Goal: Task Accomplishment & Management: Complete application form

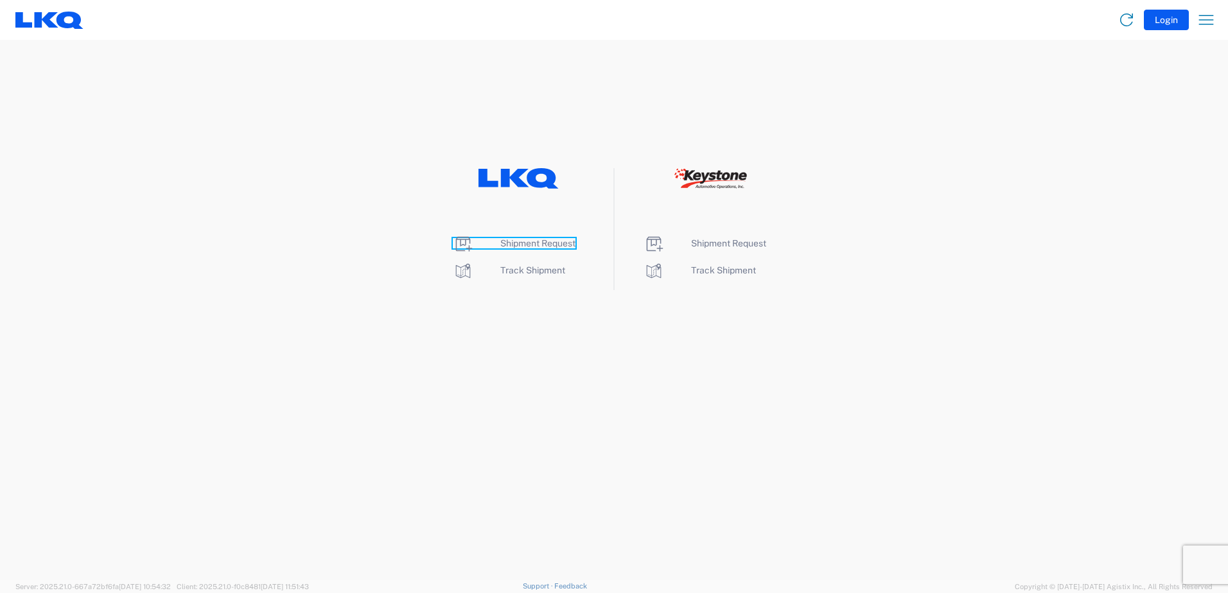
click at [534, 247] on span "Shipment Request" at bounding box center [537, 243] width 75 height 10
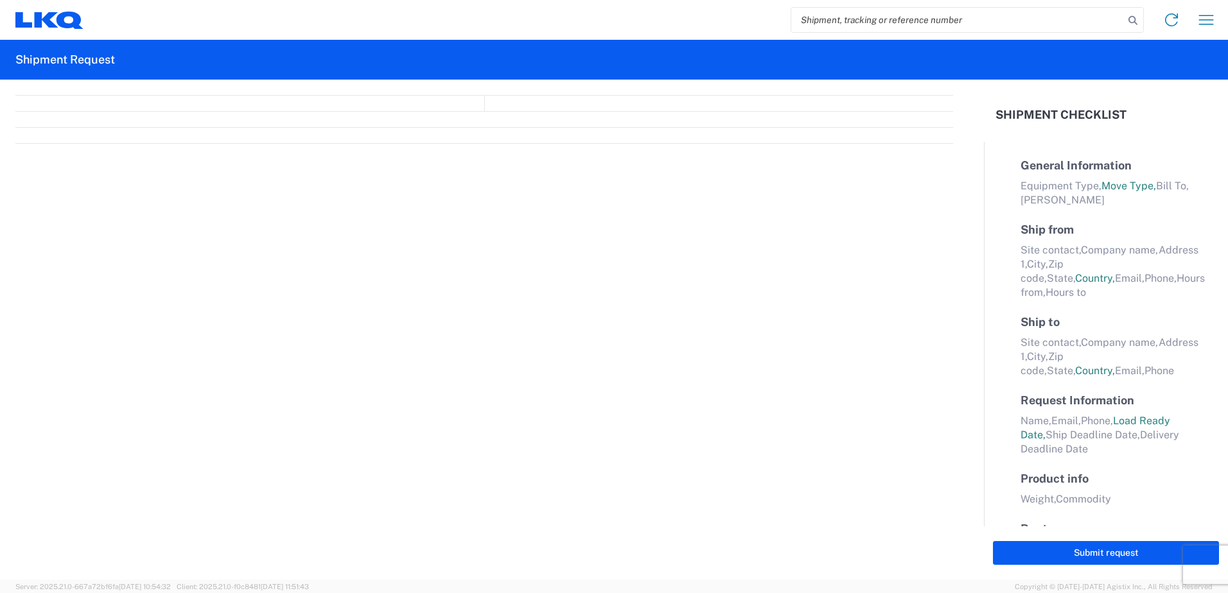
select select "FULL"
select select "LBS"
select select "IN"
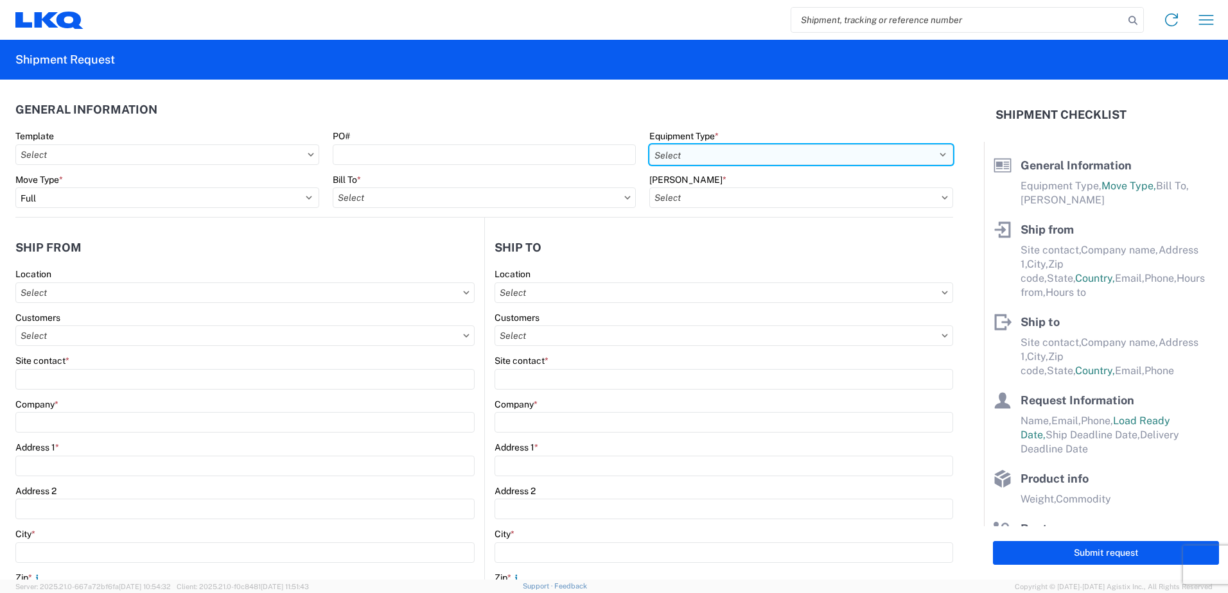
click at [738, 159] on select "Select 53’ Dry Van Flatbed Dropdeck (van) Lowboy (flatbed) Rail" at bounding box center [801, 154] width 304 height 21
select select "STDV"
click at [649, 144] on select "Select 53’ Dry Van Flatbed Dropdeck (van) Lowboy (flatbed) Rail" at bounding box center [801, 154] width 304 height 21
click at [454, 198] on input "text" at bounding box center [485, 198] width 304 height 21
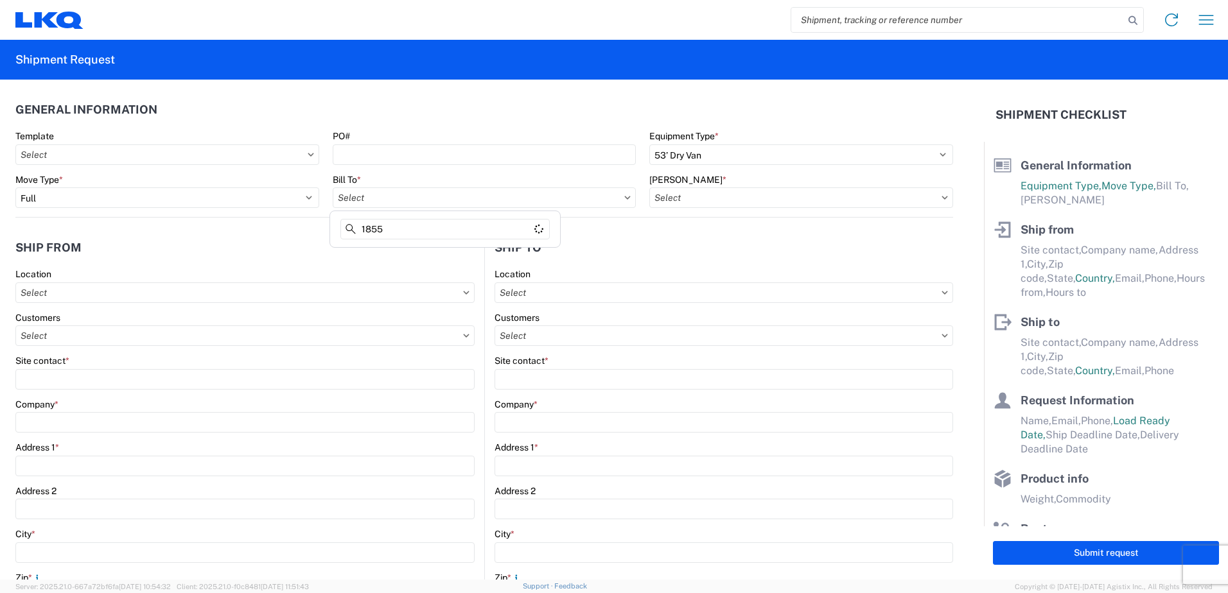
type input "1855"
click at [459, 256] on div "1855 - LKQ [PERSON_NAME] Auto Parts - Boise ID" at bounding box center [445, 255] width 225 height 21
type input "1855 - LKQ [PERSON_NAME] Auto Parts - Boise ID"
click at [743, 200] on input "text" at bounding box center [801, 198] width 304 height 21
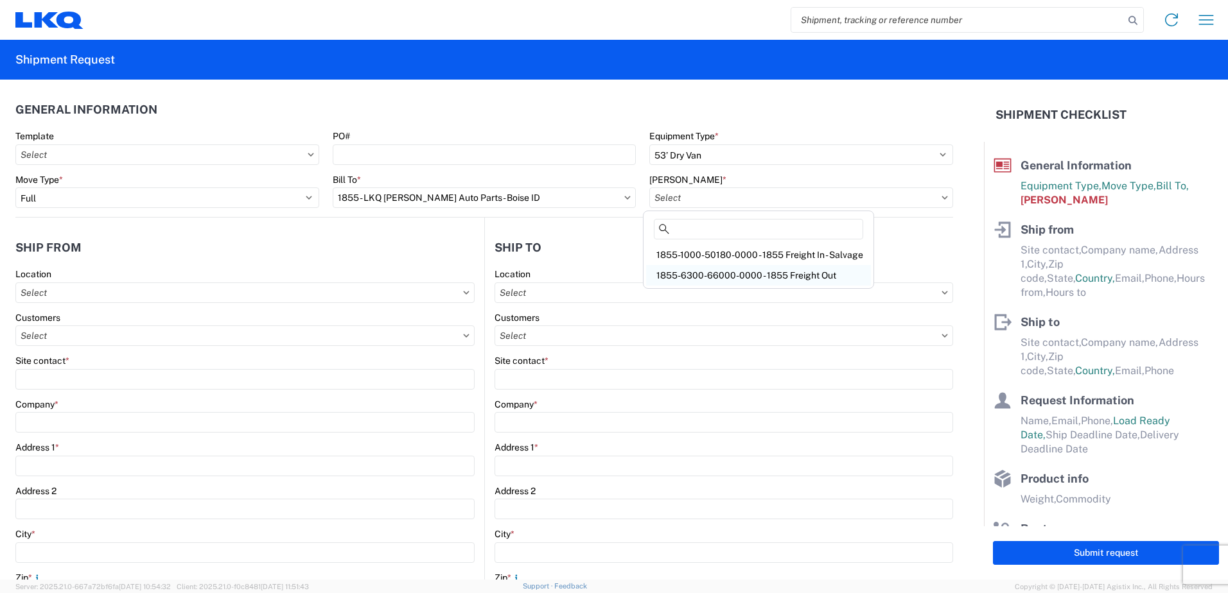
click at [771, 277] on div "1855-6300-66000-0000 - 1855 Freight Out" at bounding box center [758, 275] width 225 height 21
type input "1855-6300-66000-0000 - 1855 Freight Out"
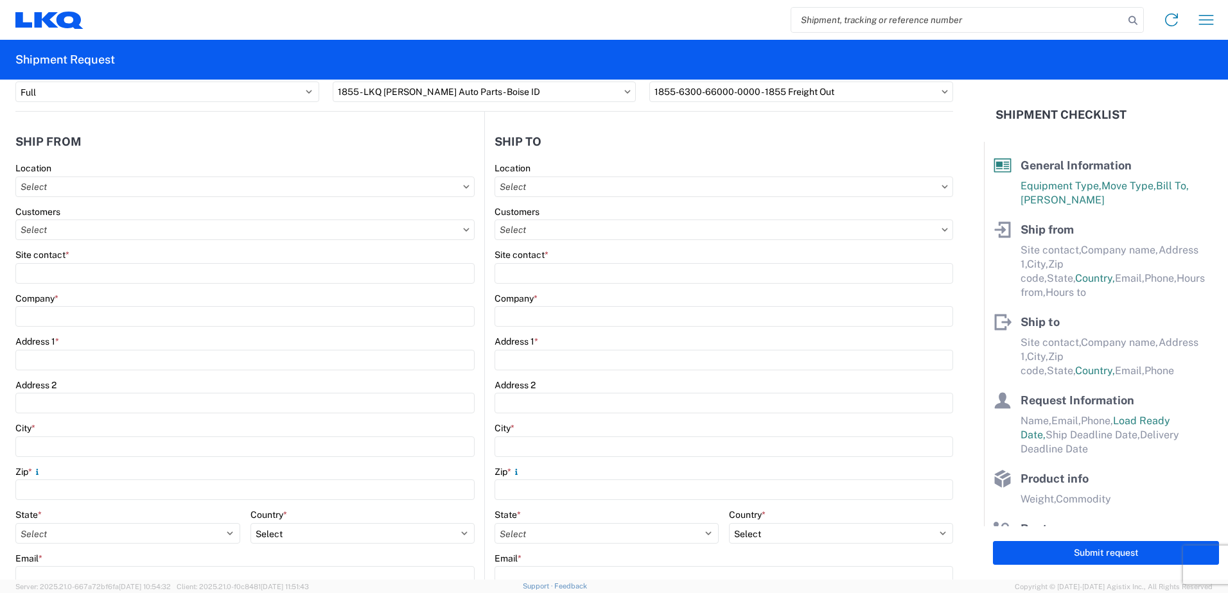
scroll to position [128, 0]
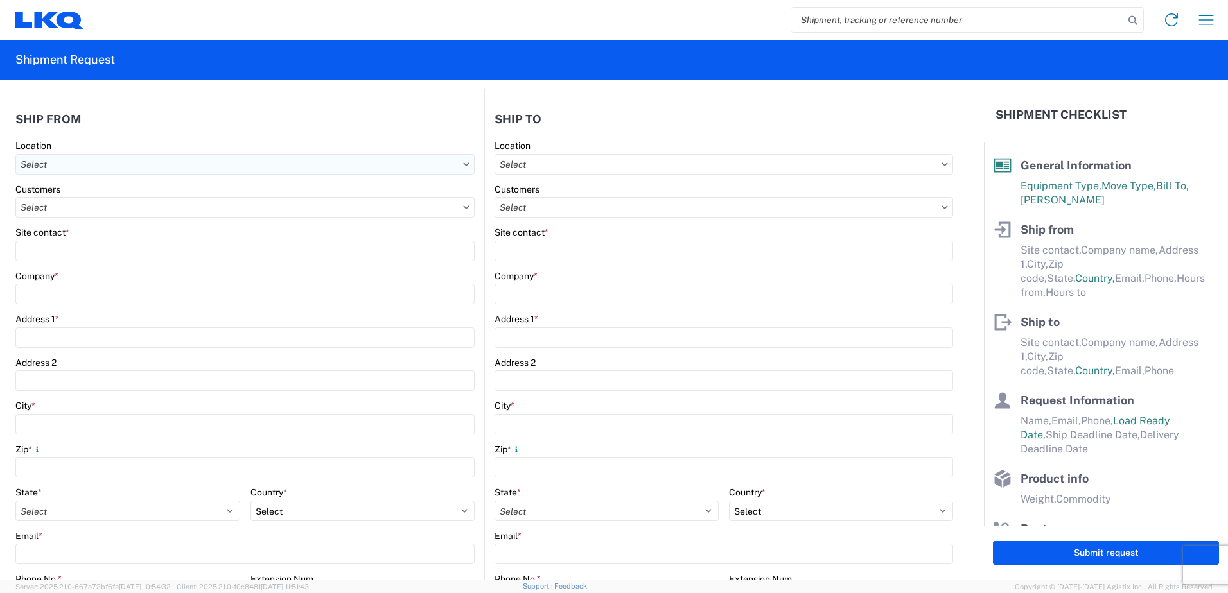
click at [141, 166] on input "text" at bounding box center [244, 164] width 459 height 21
type input "1855"
click at [127, 216] on div "1855 - LKQ [PERSON_NAME] Auto Parts - Boise ID" at bounding box center [131, 221] width 225 height 21
type input "1855 - LKQ [PERSON_NAME] Auto Parts - Boise ID"
type input "LKQ Corporation"
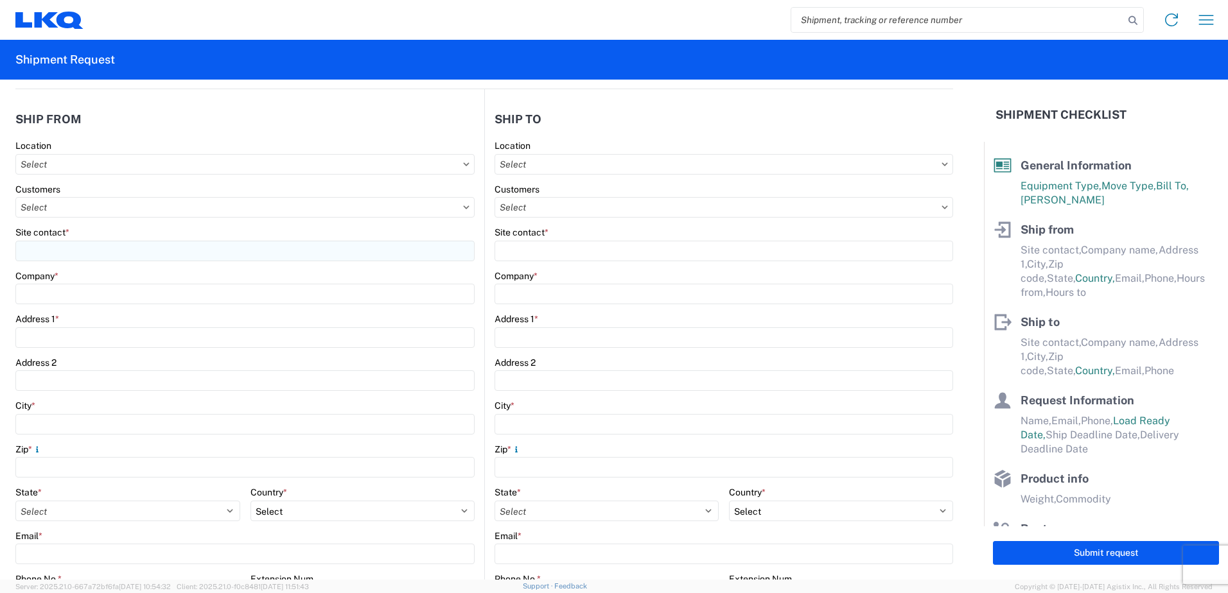
type input "[STREET_ADDRESS][PERSON_NAME]"
type input "Nampa"
type input "83687"
select select "ID"
select select "US"
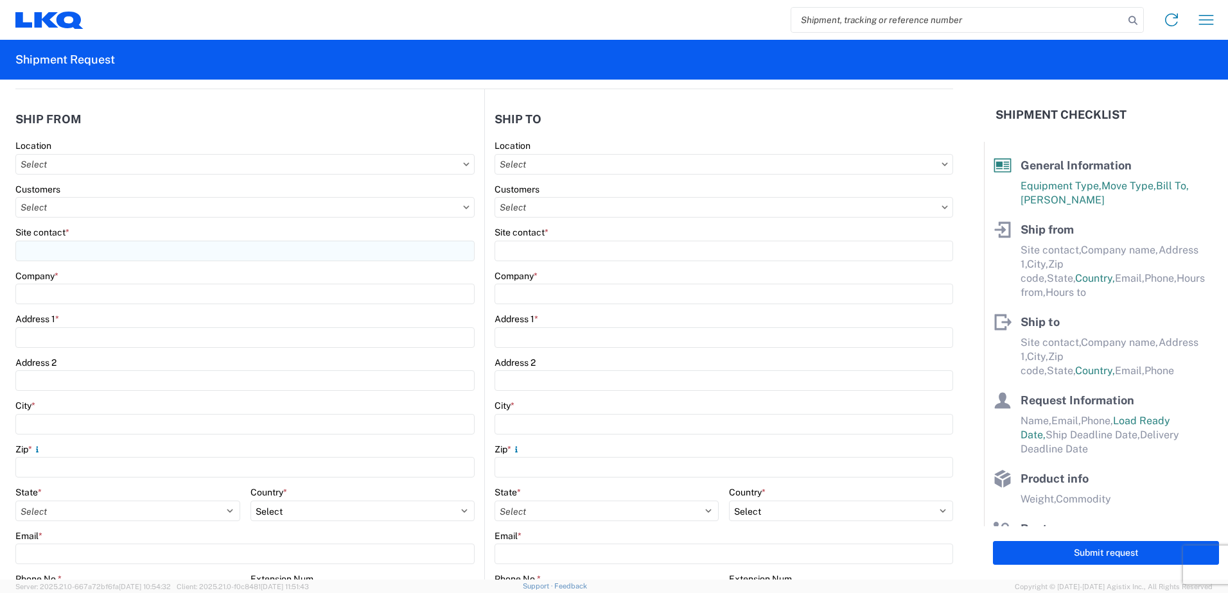
type input "07:00"
type input "17:00"
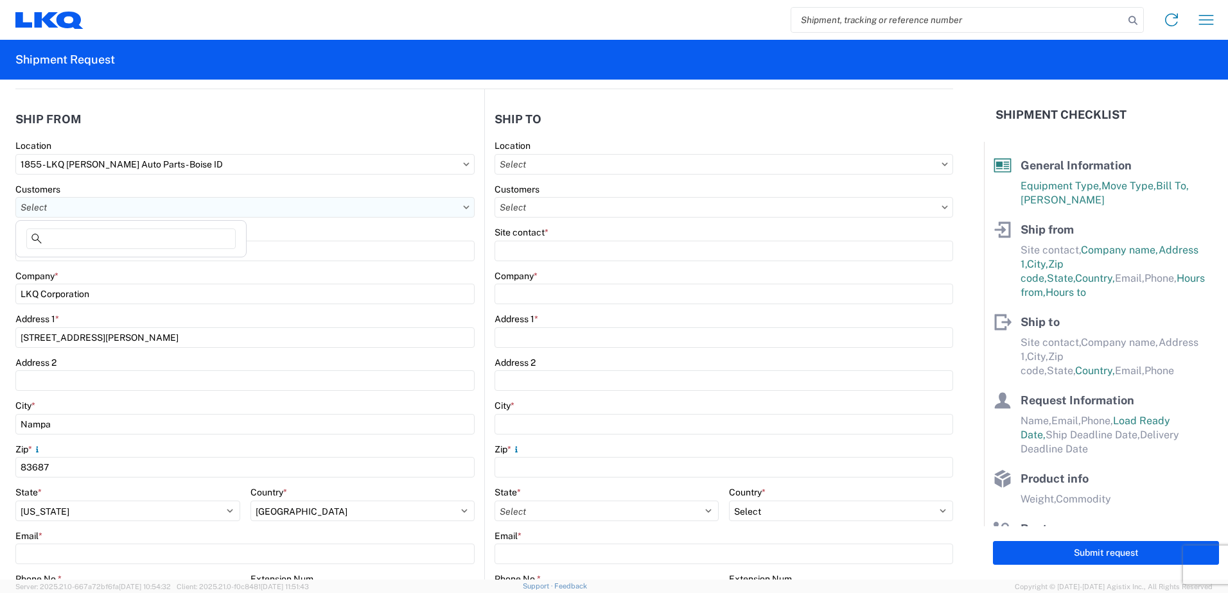
click at [109, 202] on input "text" at bounding box center [244, 207] width 459 height 21
click at [369, 233] on div "Site contact *" at bounding box center [244, 233] width 459 height 12
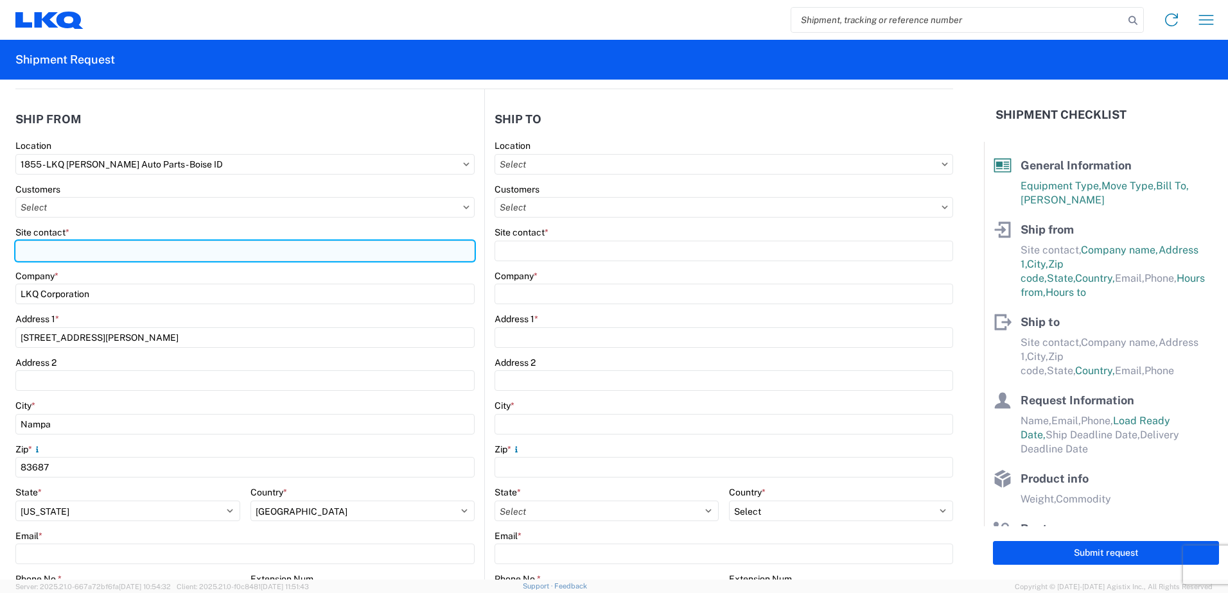
click at [125, 256] on input "Site contact *" at bounding box center [244, 251] width 459 height 21
type input "[PERSON_NAME]"
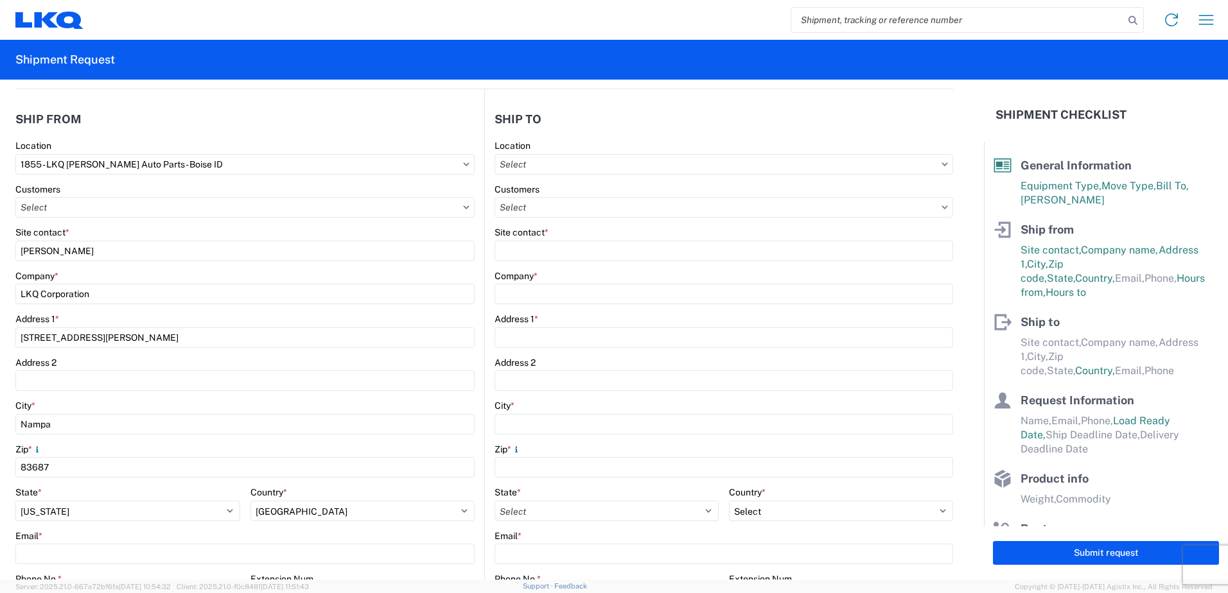
click at [231, 228] on div "Site contact *" at bounding box center [244, 233] width 459 height 12
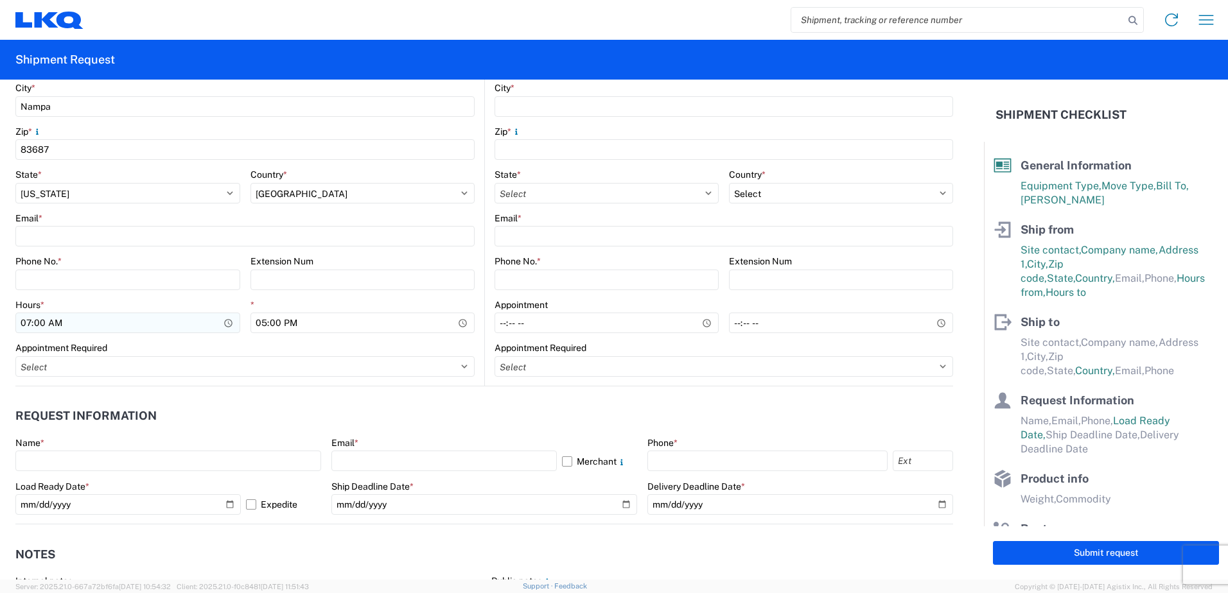
scroll to position [450, 0]
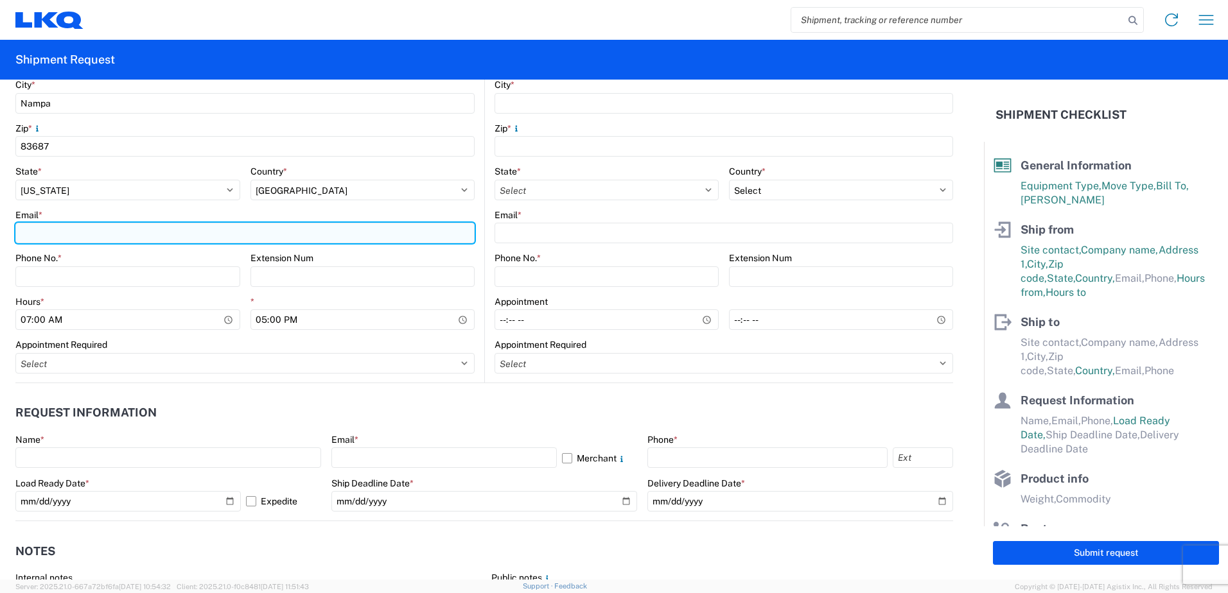
click at [91, 234] on input "Email *" at bounding box center [244, 233] width 459 height 21
type input "[EMAIL_ADDRESS][DOMAIN_NAME]"
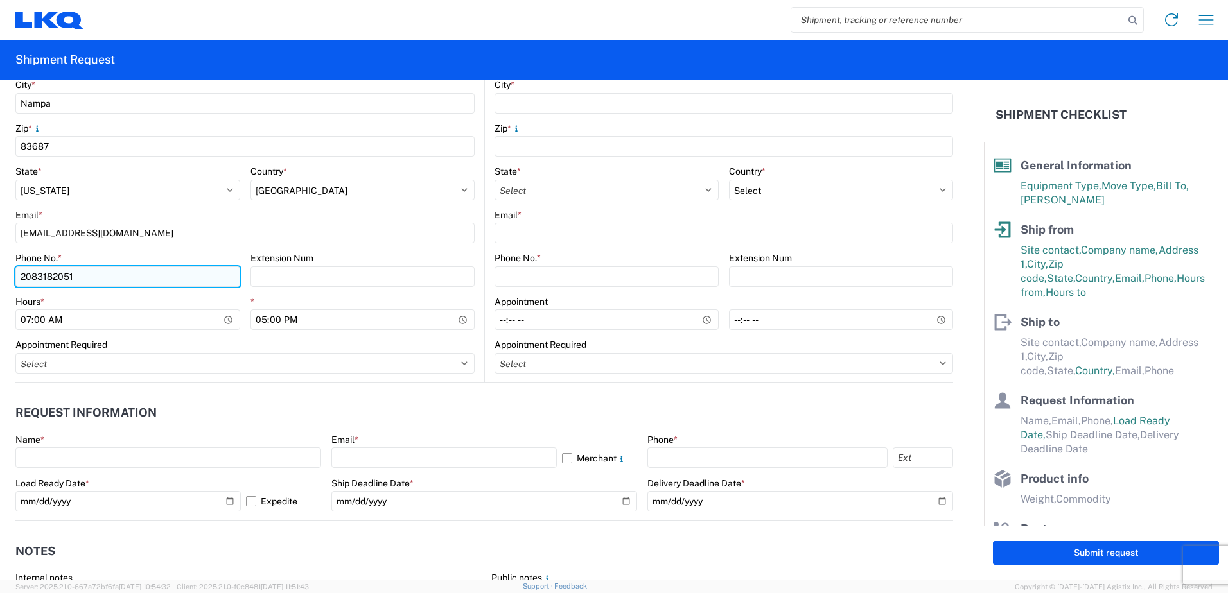
click at [160, 274] on input "2083182051" at bounding box center [127, 277] width 225 height 21
type input "2"
type input "[PHONE_NUMBER]"
click at [357, 254] on div "Extension Num" at bounding box center [362, 258] width 225 height 12
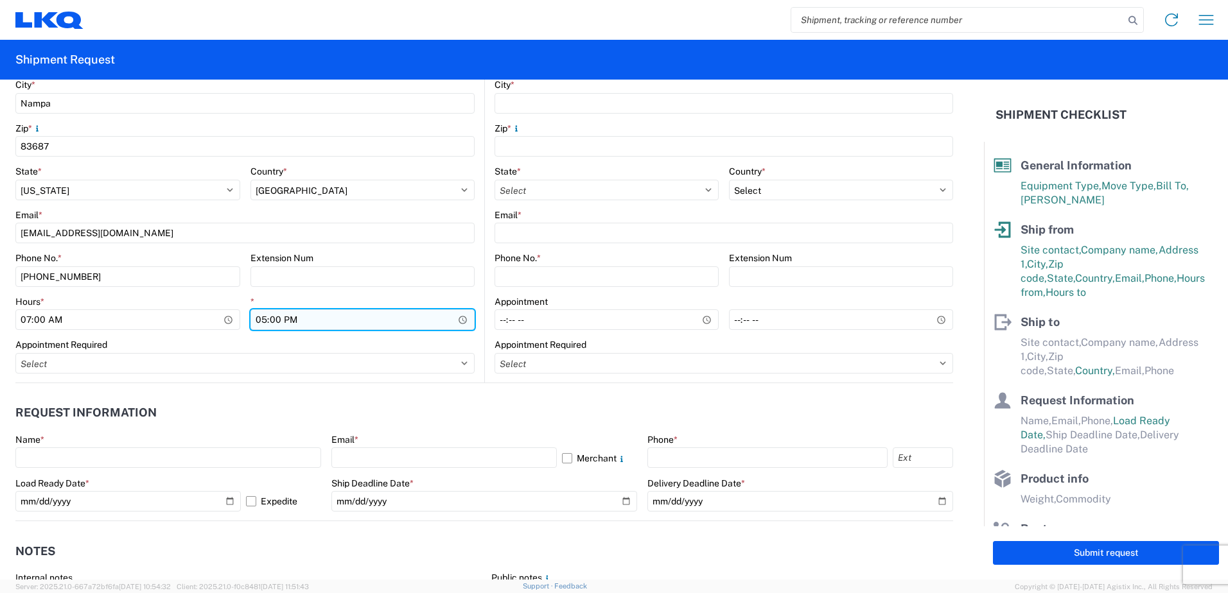
click at [456, 323] on input "17:00" at bounding box center [362, 320] width 225 height 21
type input "15:00"
click at [443, 410] on header "Request Information" at bounding box center [484, 413] width 938 height 29
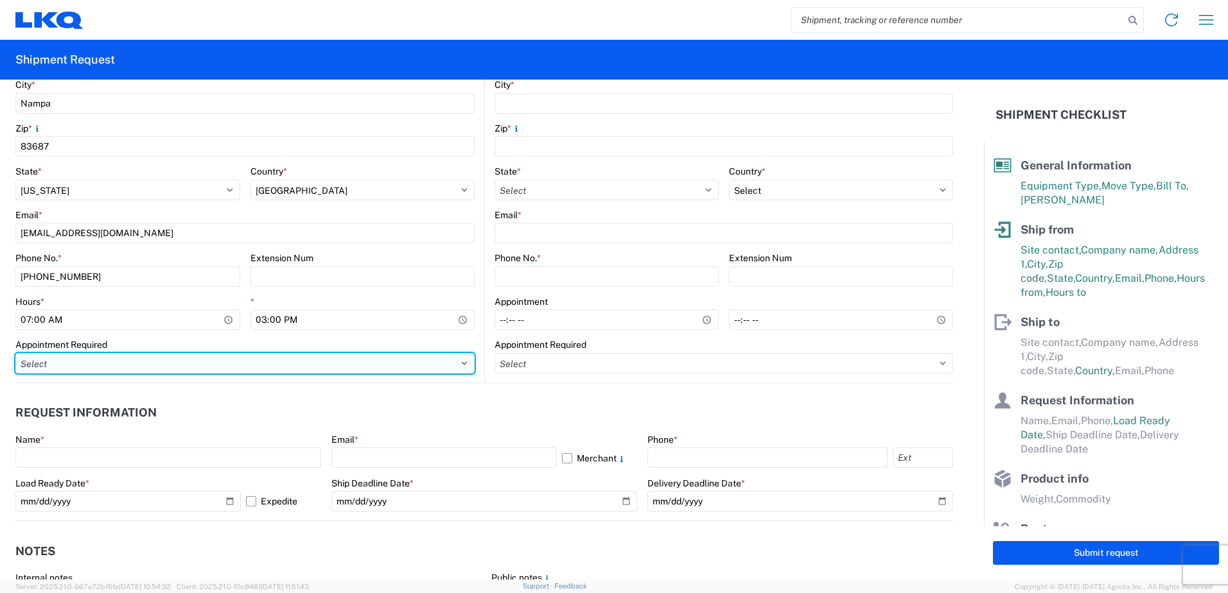
click at [204, 367] on select "Select Appt Required Appt Not Required Appt - First available" at bounding box center [244, 363] width 459 height 21
select select "apptNotRequired"
click at [15, 353] on select "Select Appt Required Appt Not Required Appt - First available" at bounding box center [244, 363] width 459 height 21
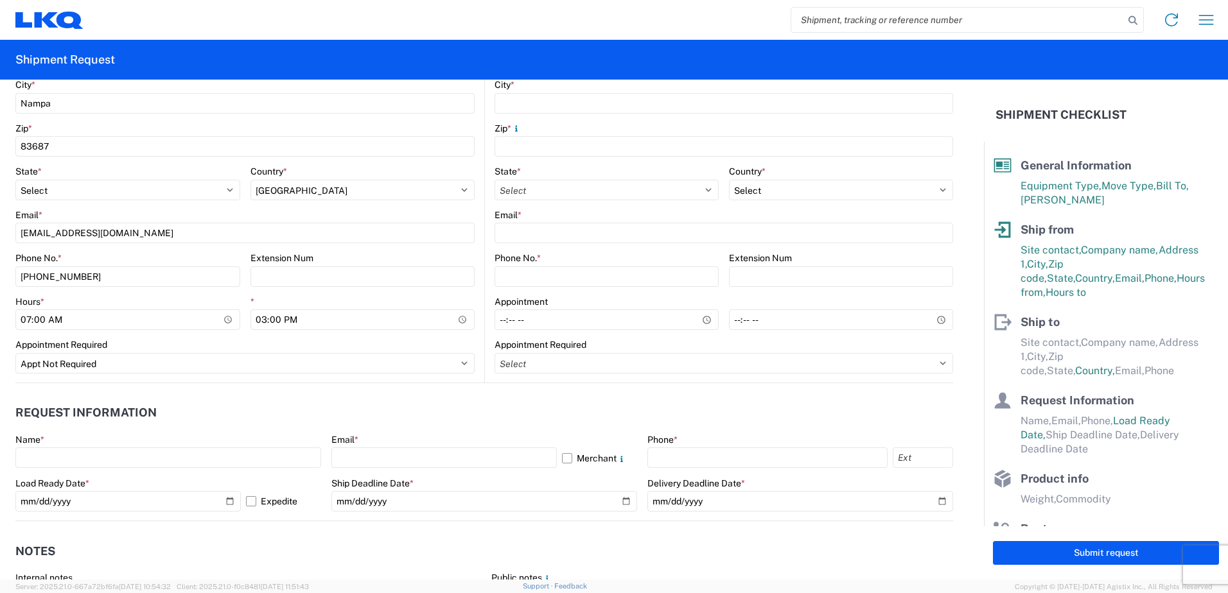
click at [441, 414] on header "Request Information" at bounding box center [484, 413] width 938 height 29
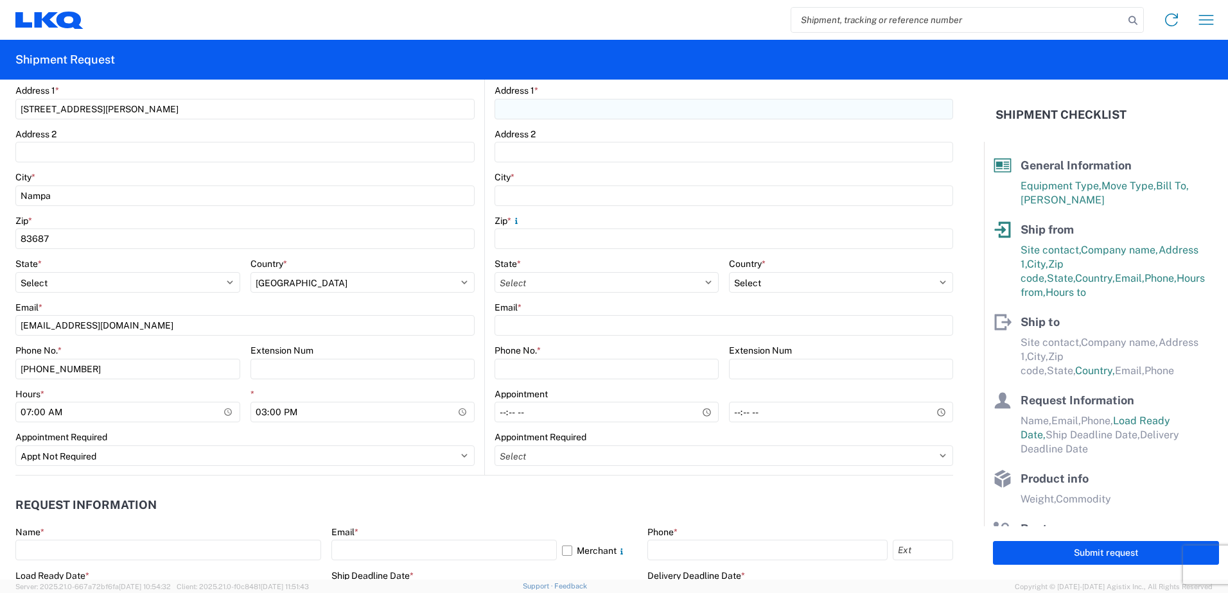
scroll to position [385, 0]
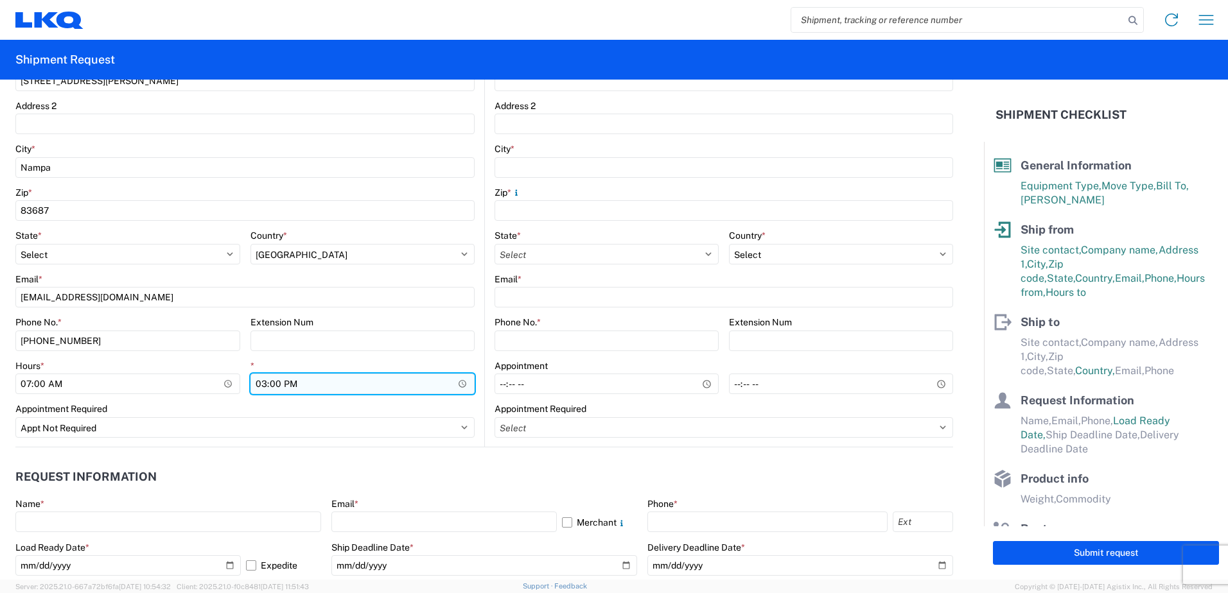
click at [457, 389] on input "15:00" at bounding box center [362, 384] width 225 height 21
type input "13:00"
click at [453, 402] on agx-form-control-wrapper-v2 "* 13:00" at bounding box center [362, 382] width 225 height 44
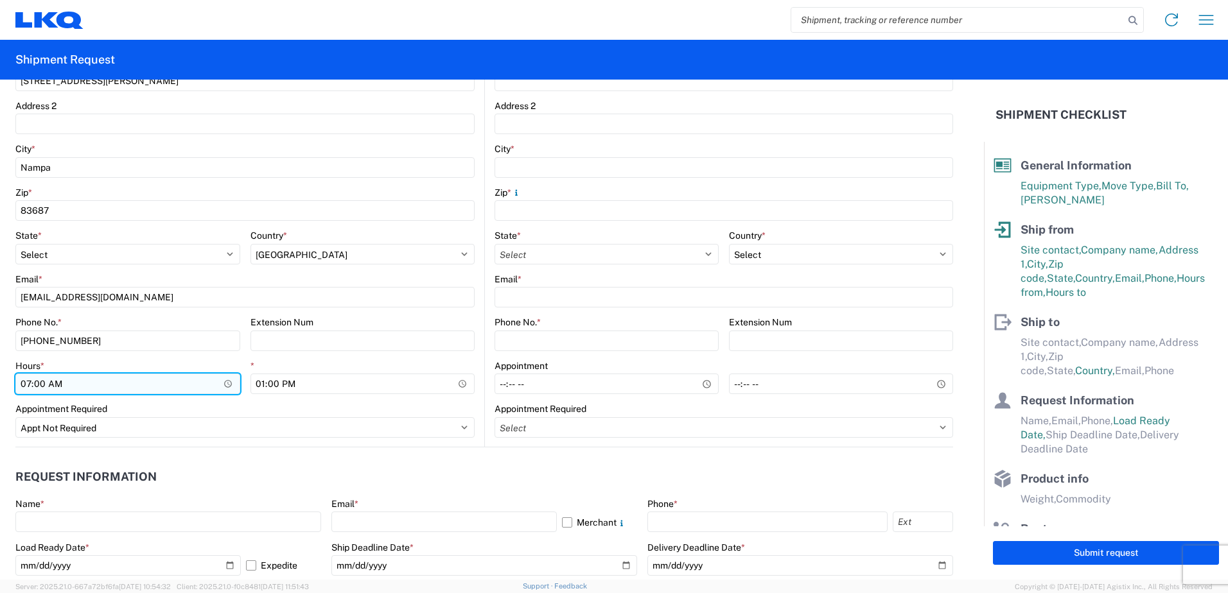
click at [218, 386] on input "07:00" at bounding box center [127, 384] width 225 height 21
click at [225, 385] on input "07:00" at bounding box center [127, 384] width 225 height 21
type input "10:00"
click at [313, 480] on header "Request Information" at bounding box center [484, 477] width 938 height 29
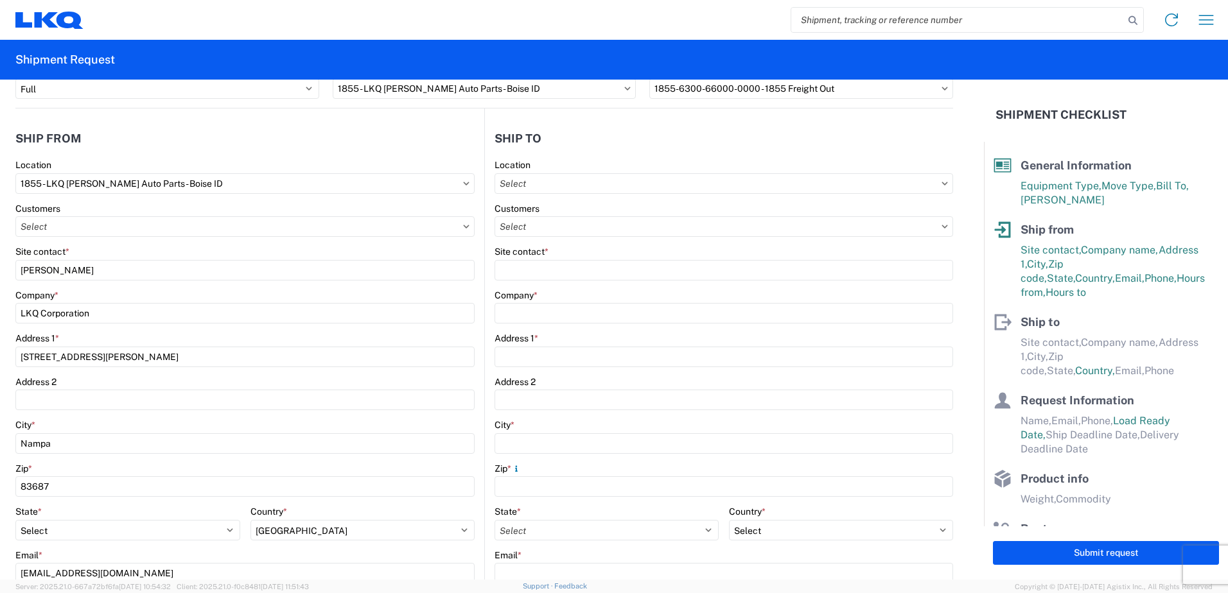
scroll to position [0, 0]
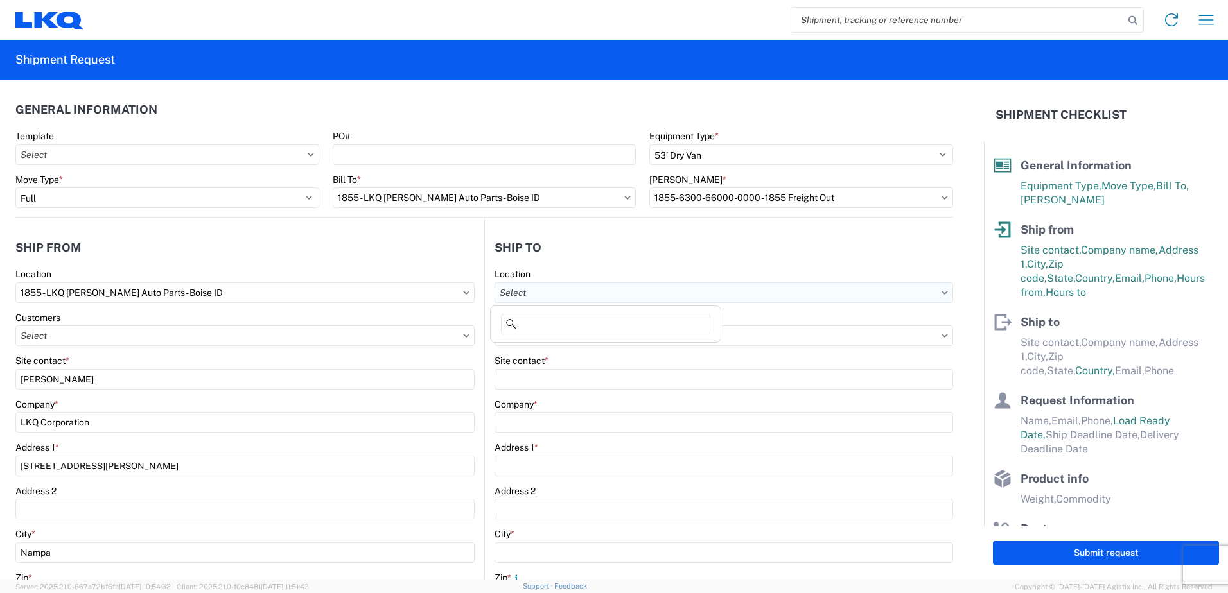
click at [620, 297] on input "text" at bounding box center [723, 293] width 459 height 21
type input "1"
type input "1760"
click at [566, 351] on div "1760 - LKQ Best Core" at bounding box center [605, 350] width 225 height 21
type input "1760 - LKQ Best Core"
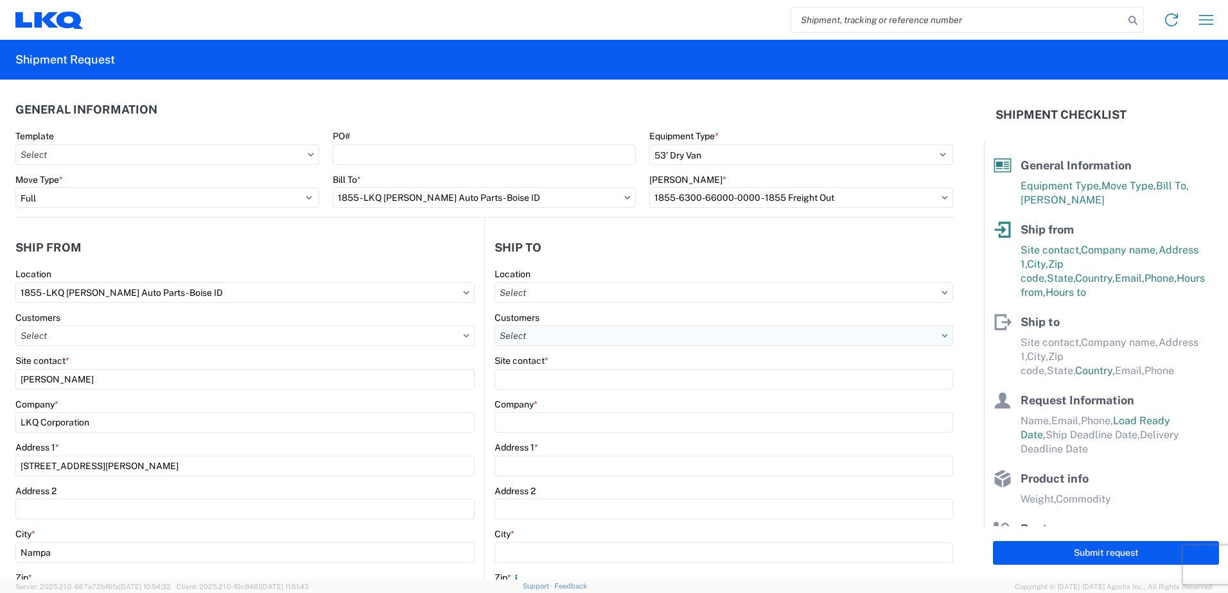
type input "LKQ Corporation"
type input "[STREET_ADDRESS]"
type input "[GEOGRAPHIC_DATA]"
type input "77038"
select select "US"
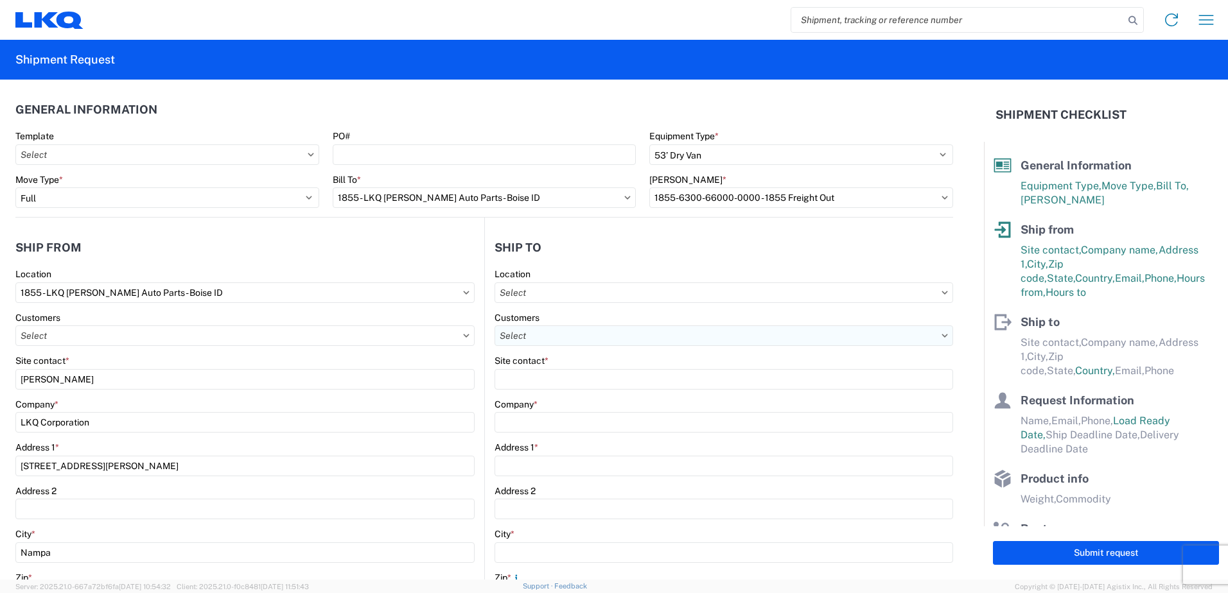
type input "[PHONE_NUMBER]"
select select
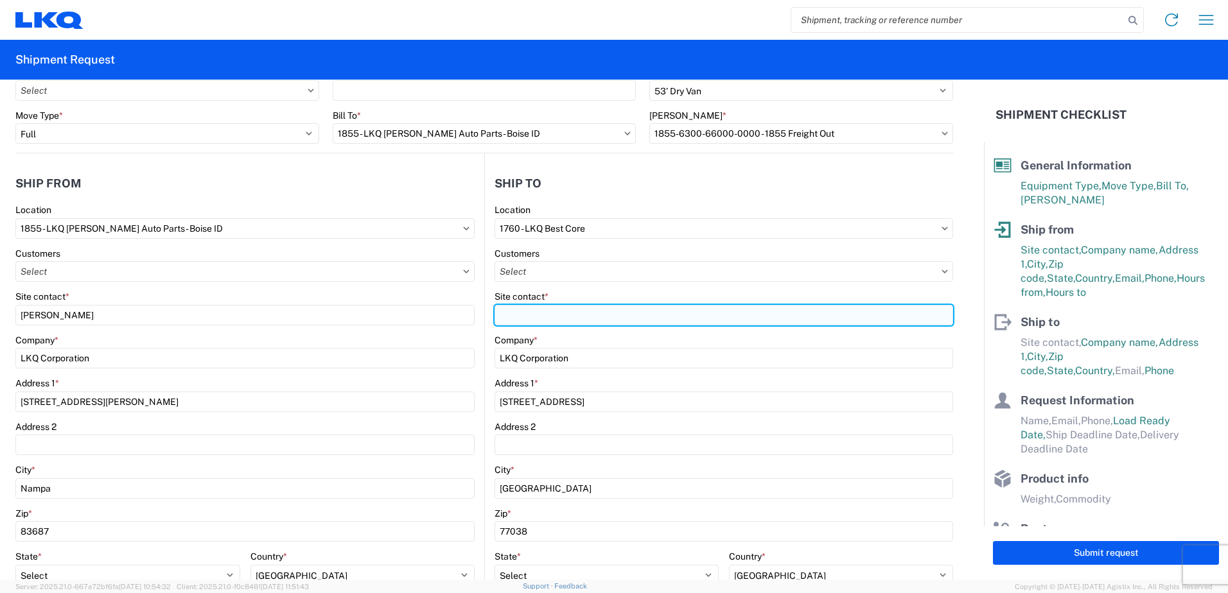
click at [575, 319] on input "Site contact *" at bounding box center [723, 315] width 459 height 21
type input "[PERSON_NAME]"
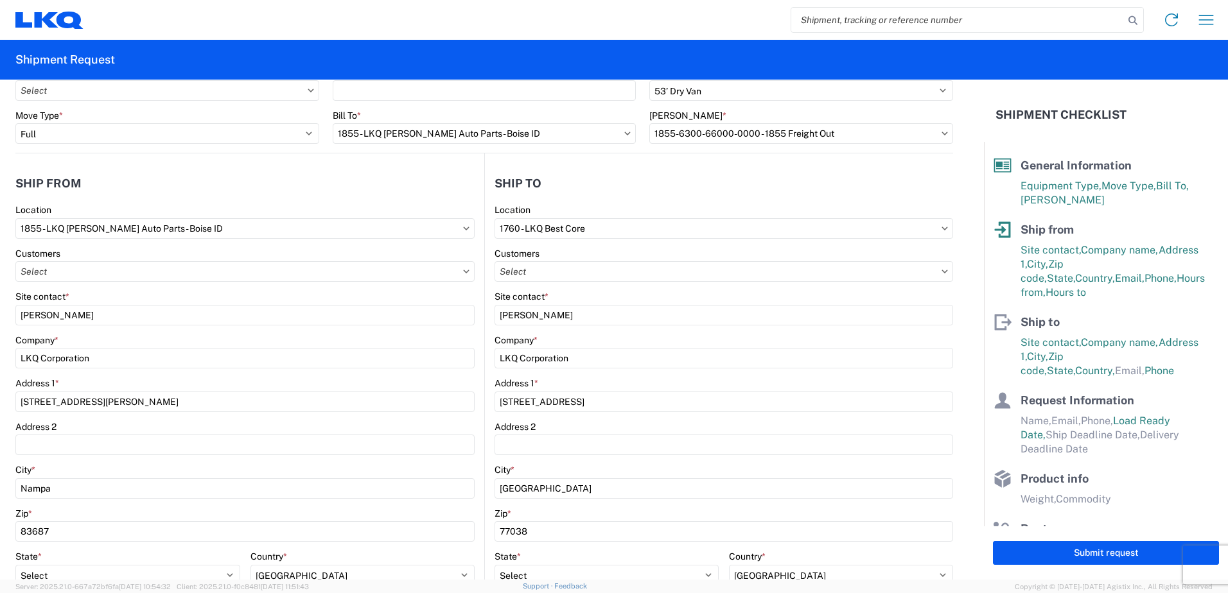
click at [723, 338] on div "Company *" at bounding box center [723, 341] width 459 height 12
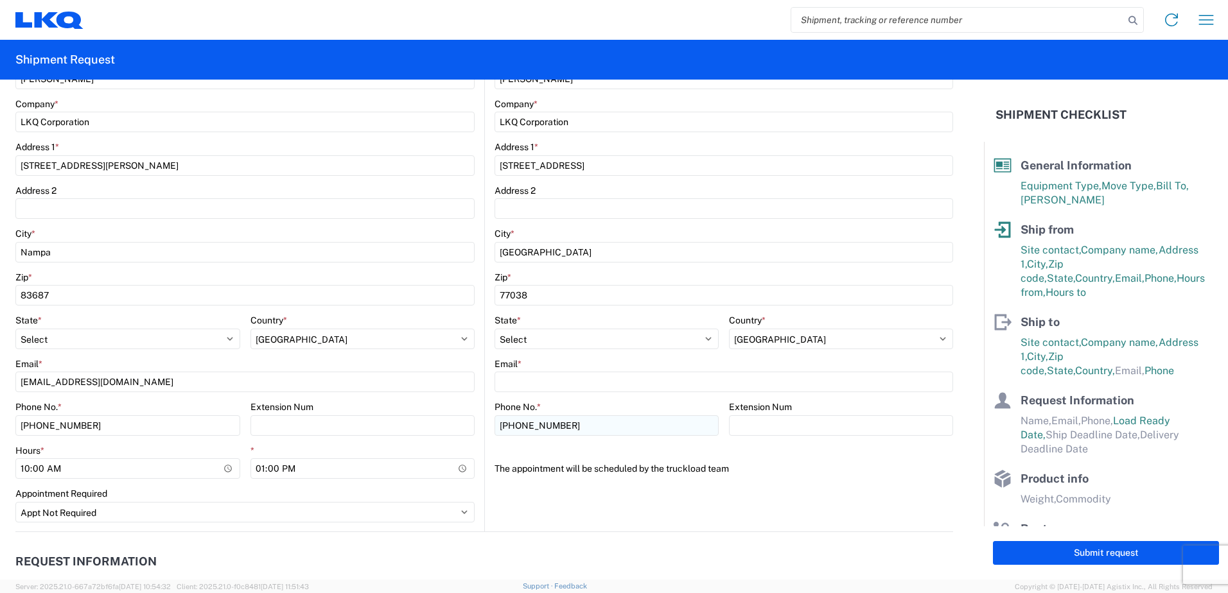
scroll to position [321, 0]
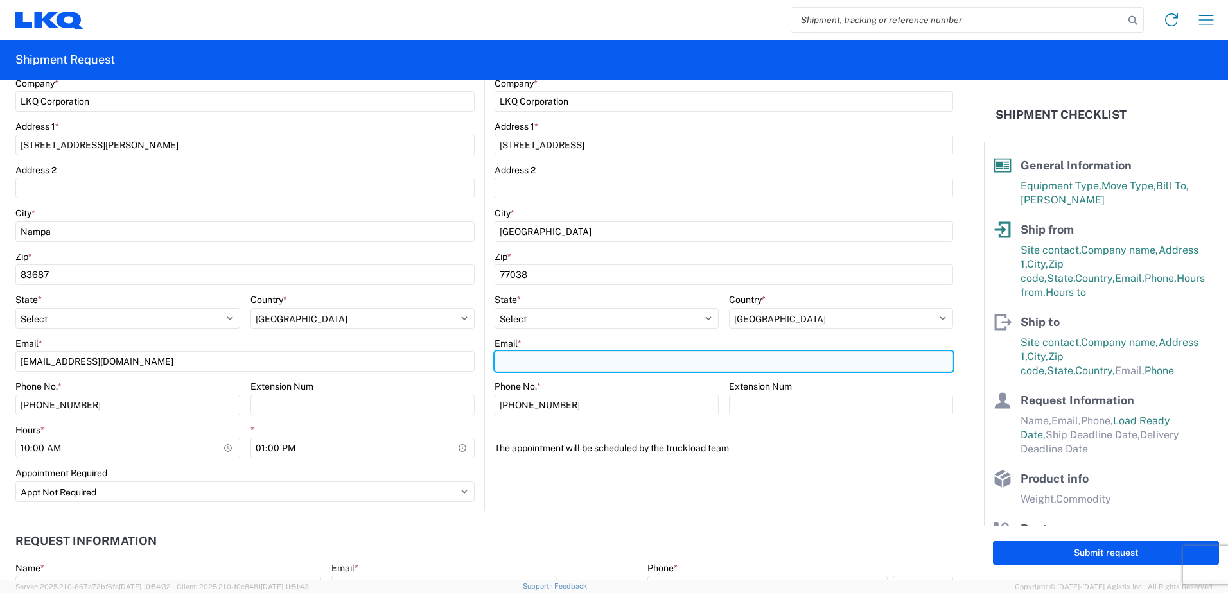
click at [563, 361] on input "Email *" at bounding box center [723, 361] width 459 height 21
type input "[EMAIL_ADDRESS][DOMAIN_NAME]"
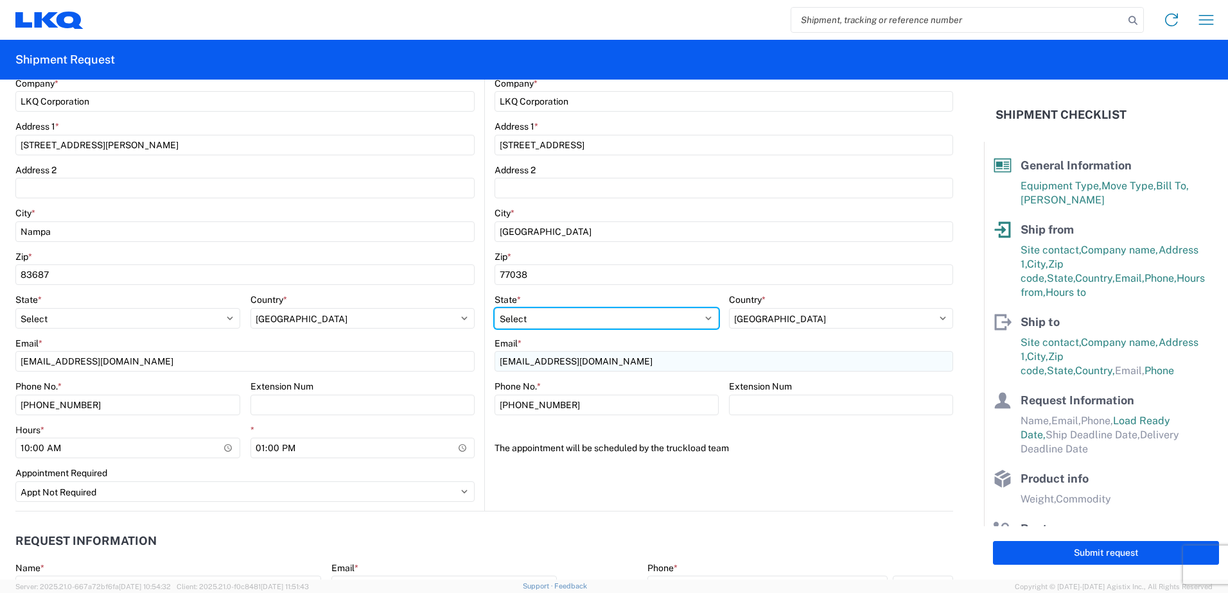
select select "ID"
type input "[PERSON_NAME]"
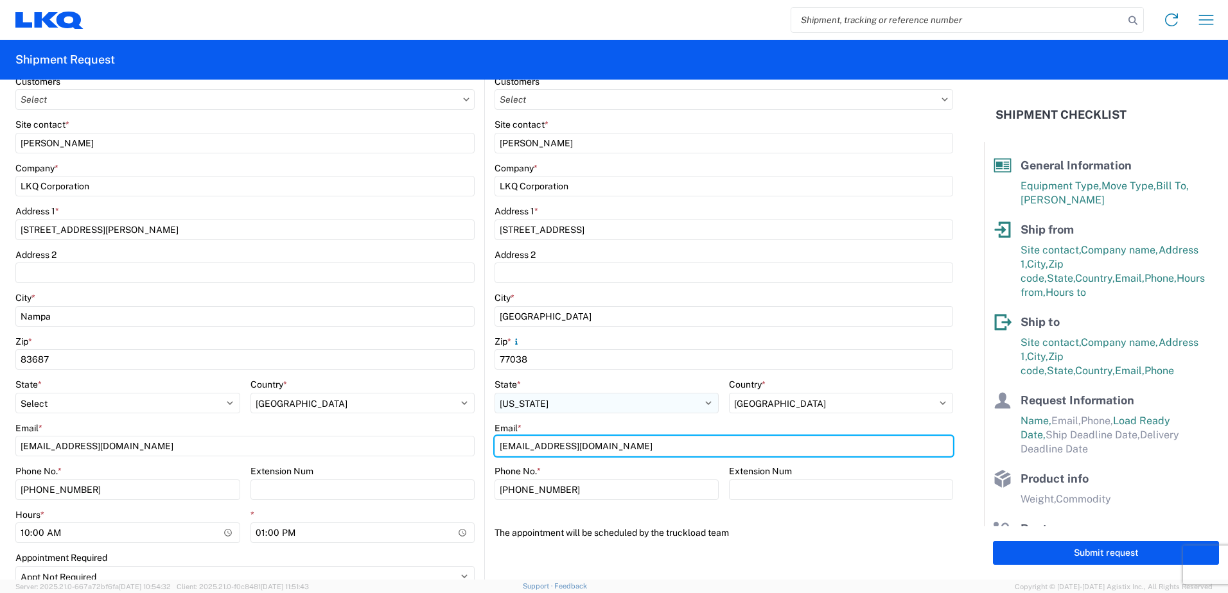
scroll to position [257, 0]
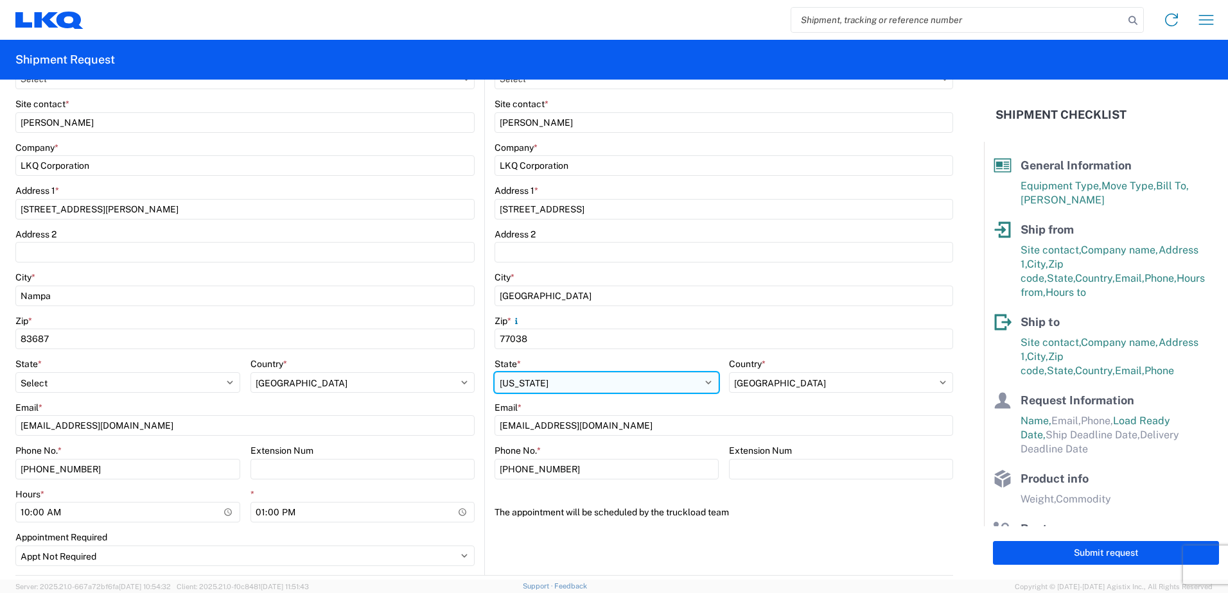
click at [556, 381] on select "Select [US_STATE] [US_STATE] [US_STATE] [US_STATE] Armed Forces Americas Armed …" at bounding box center [606, 382] width 224 height 21
select select "[GEOGRAPHIC_DATA]"
click at [494, 372] on select "Select [US_STATE] [US_STATE] [US_STATE] [US_STATE] Armed Forces Americas Armed …" at bounding box center [606, 382] width 224 height 21
click at [895, 362] on div "Country *" at bounding box center [841, 364] width 224 height 12
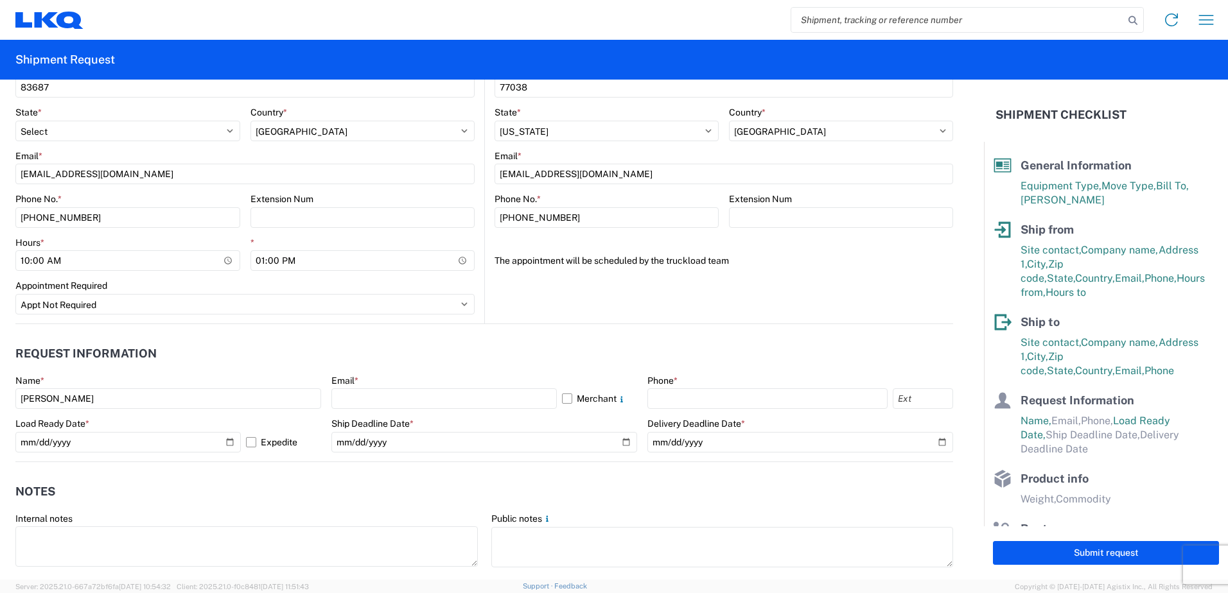
scroll to position [578, 0]
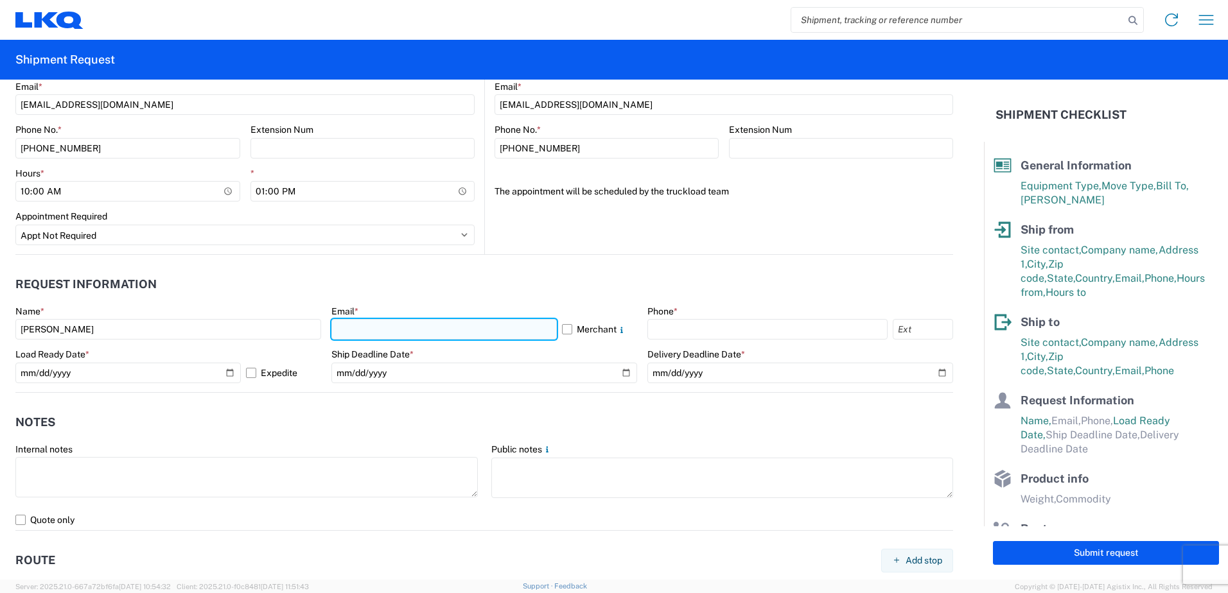
click at [379, 324] on input "text" at bounding box center [443, 329] width 225 height 21
type input "[EMAIL_ADDRESS][DOMAIN_NAME]"
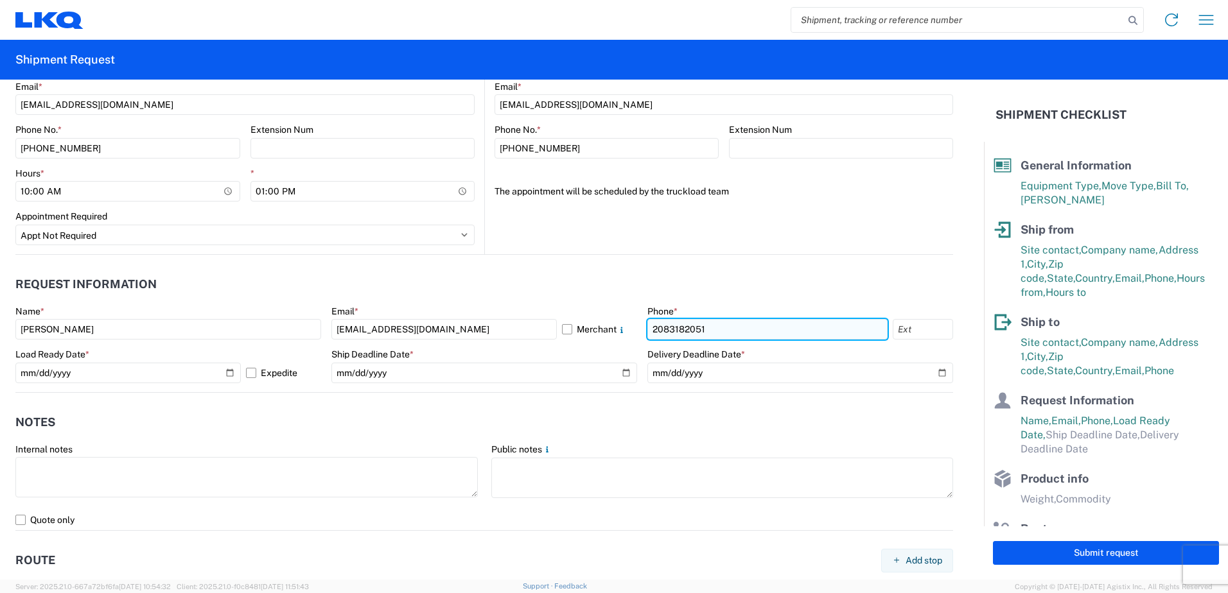
click at [739, 335] on input "2083182051" at bounding box center [767, 329] width 240 height 21
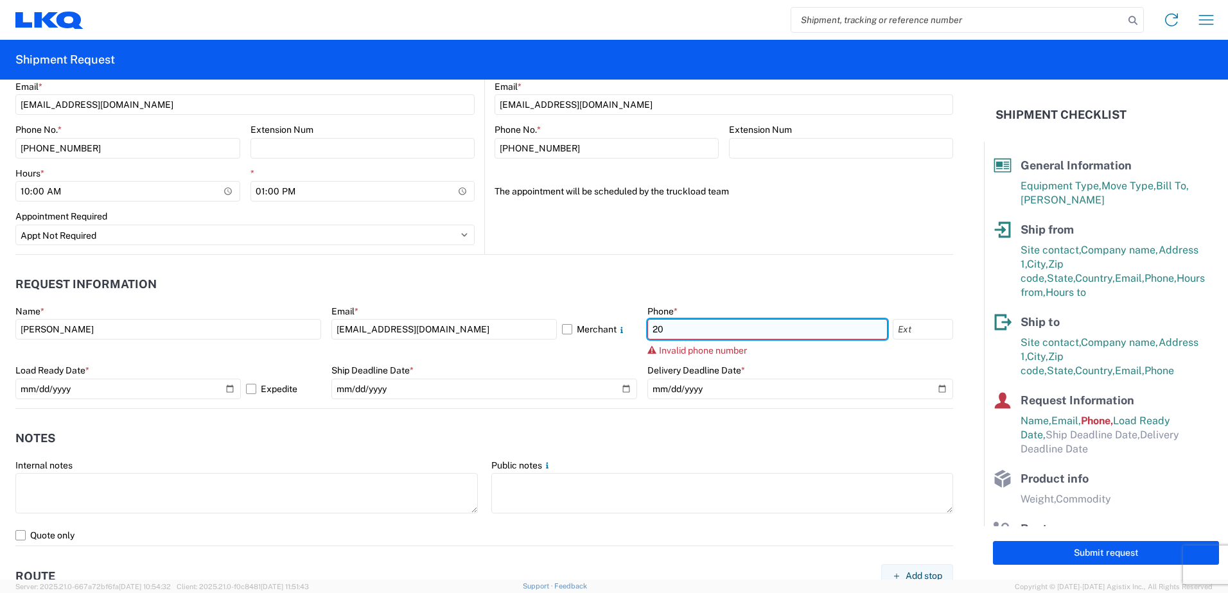
type input "2"
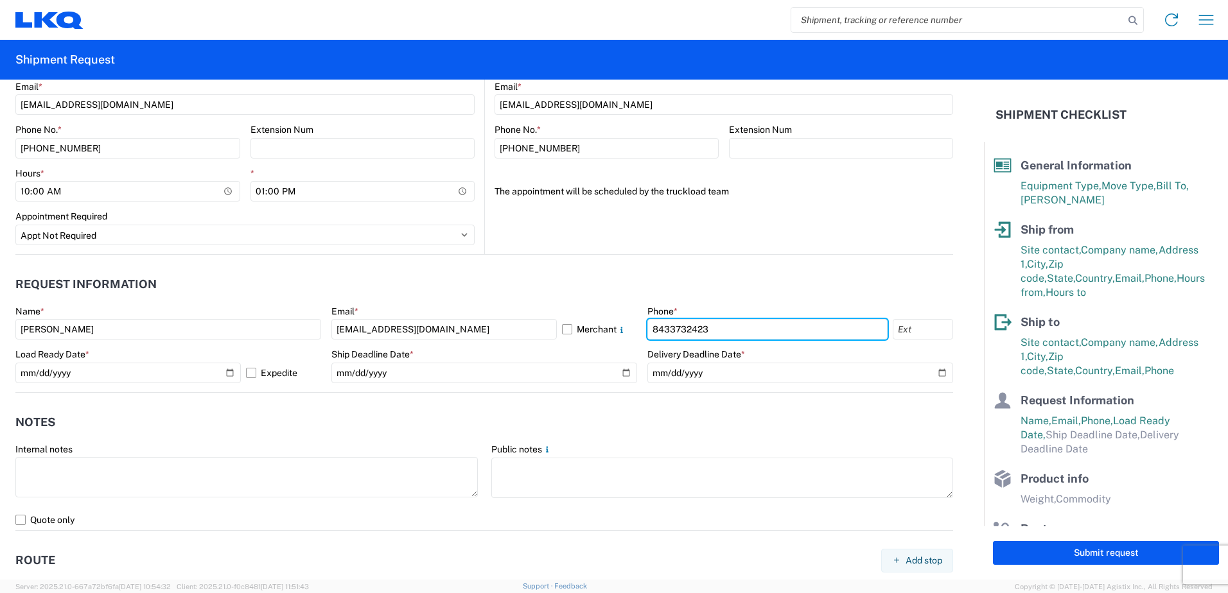
type input "8433732423"
click at [762, 302] on agx-form-section "Request Information Name * [PERSON_NAME] Email * [EMAIL_ADDRESS][DOMAIN_NAME] M…" at bounding box center [484, 331] width 938 height 122
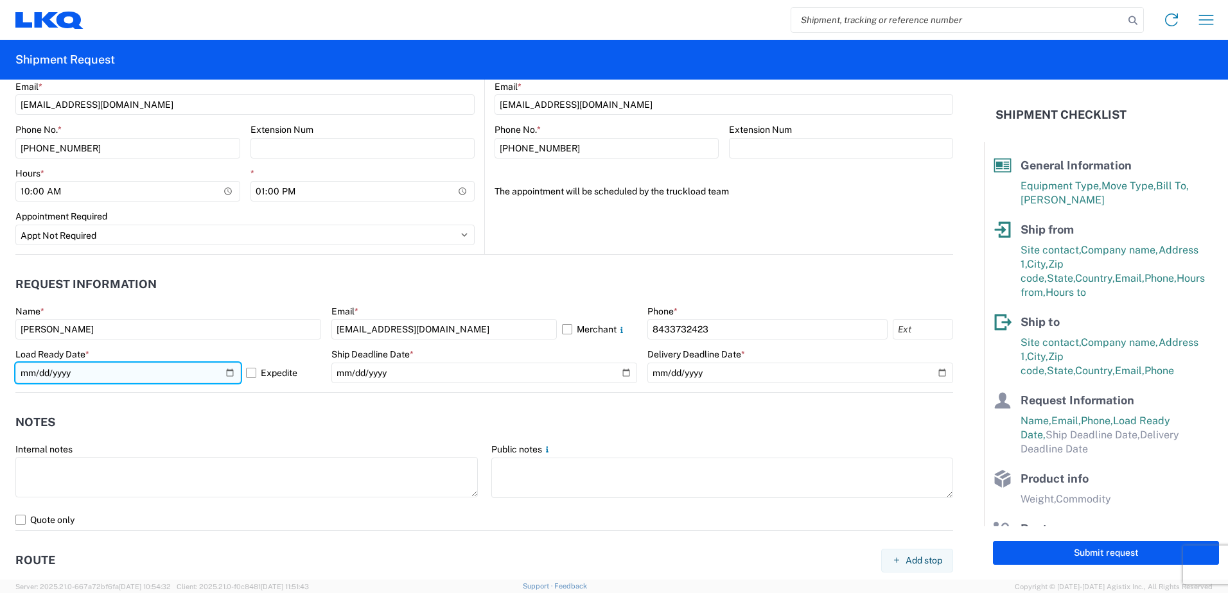
click at [227, 374] on input "[DATE]" at bounding box center [127, 373] width 225 height 21
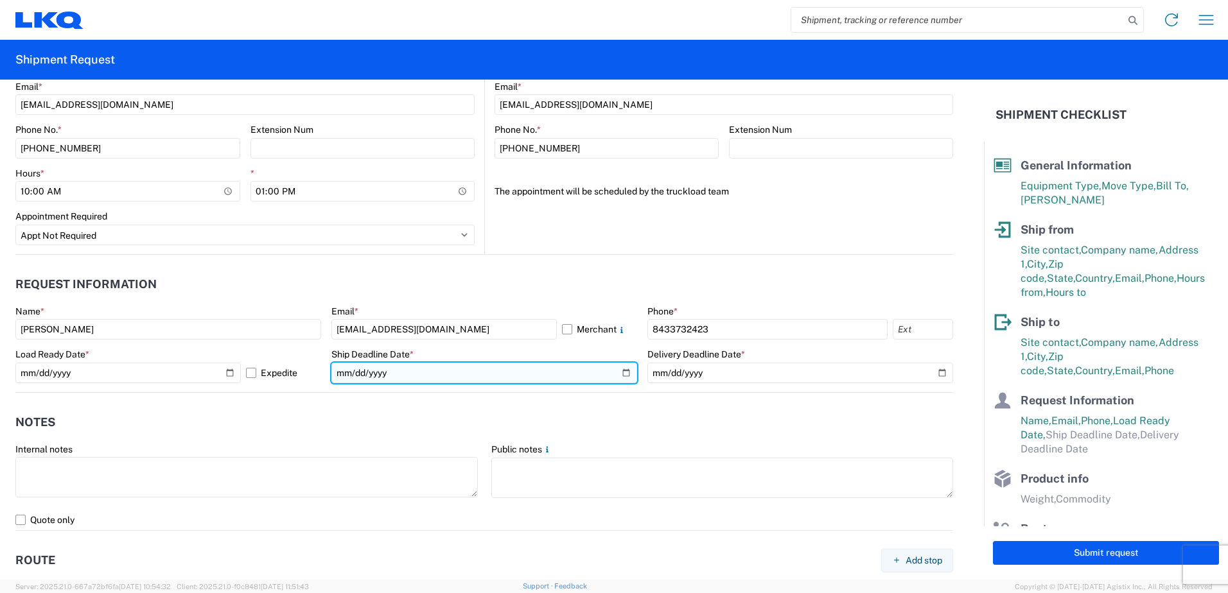
click at [619, 374] on input "date" at bounding box center [484, 373] width 306 height 21
type input "[DATE]"
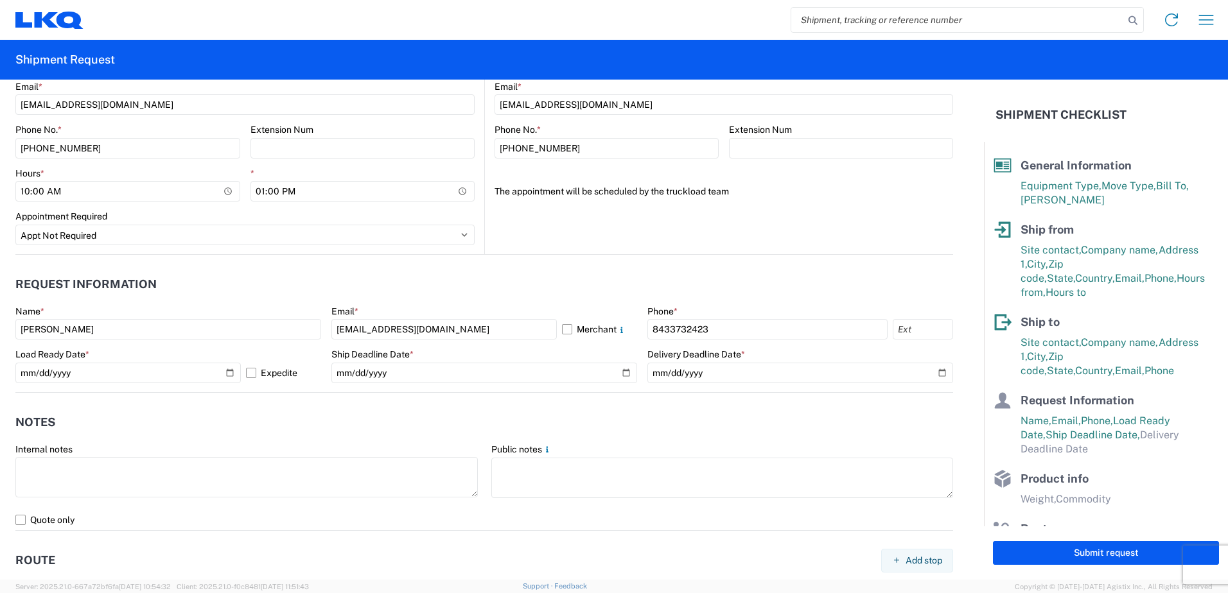
click at [687, 412] on header "Notes" at bounding box center [484, 422] width 938 height 29
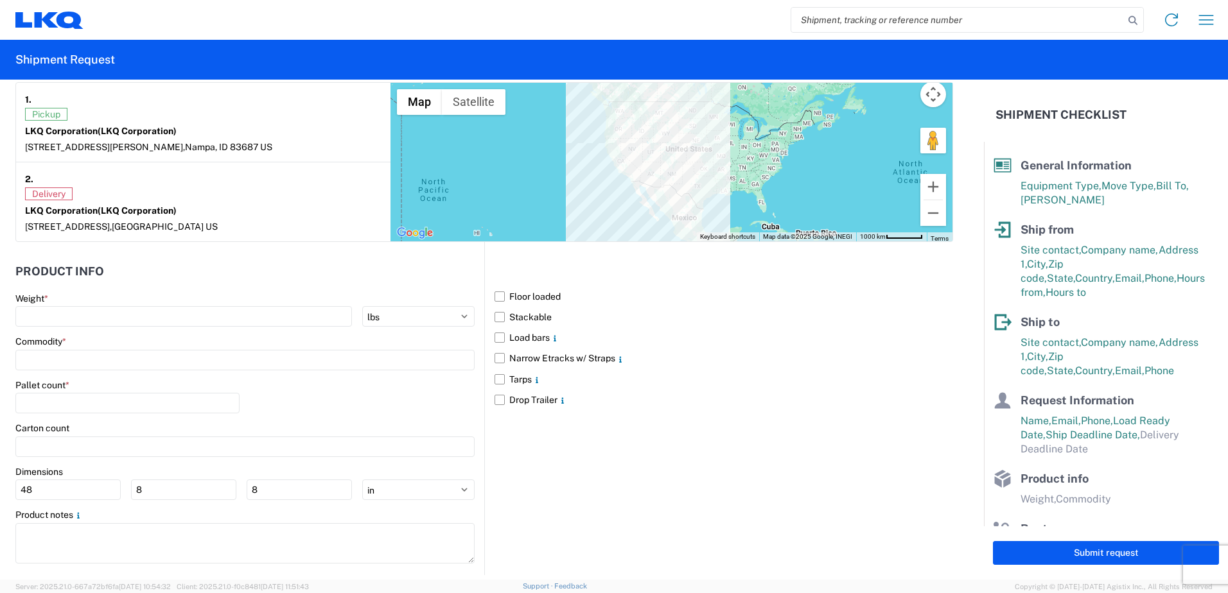
scroll to position [1116, 0]
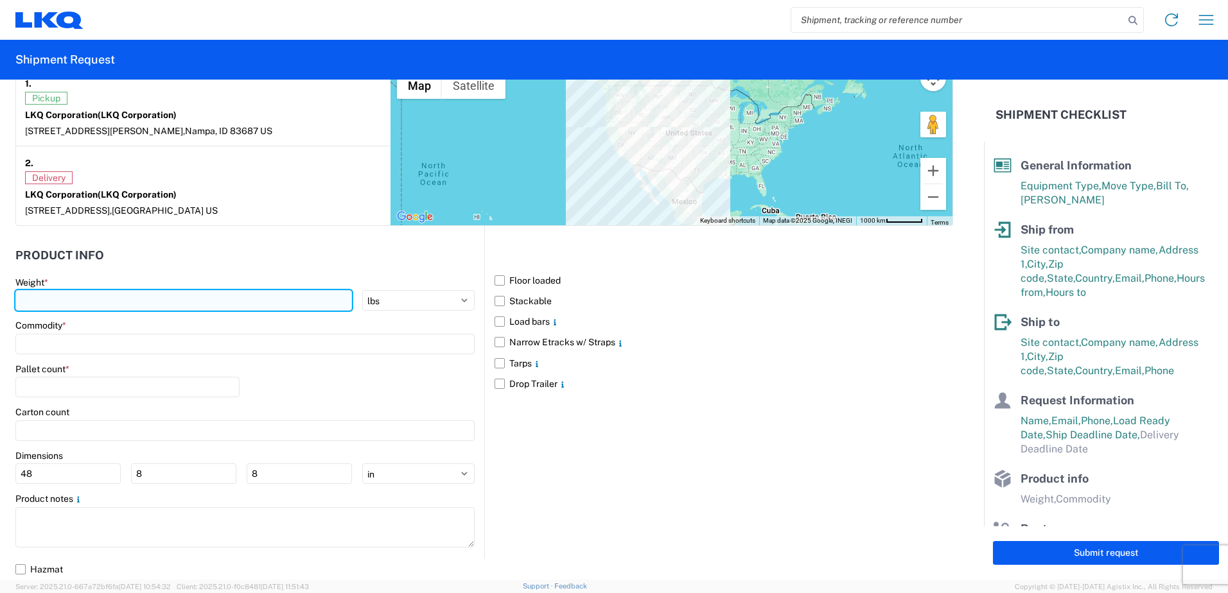
click at [207, 299] on input "number" at bounding box center [183, 300] width 337 height 21
type input "40000"
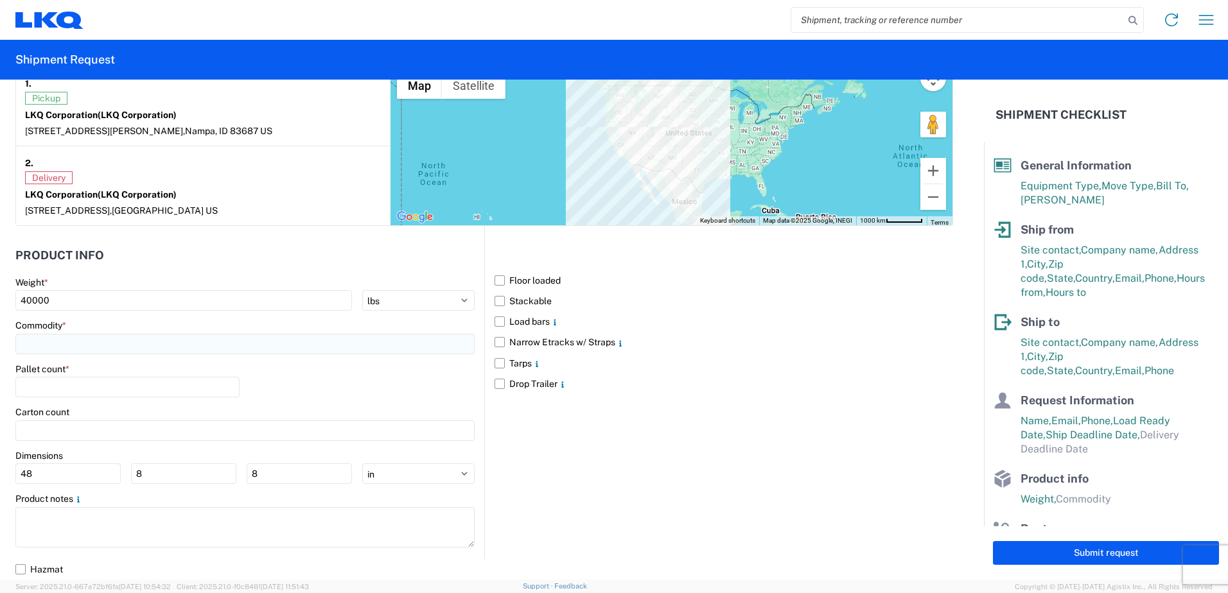
click at [148, 352] on input at bounding box center [244, 344] width 459 height 21
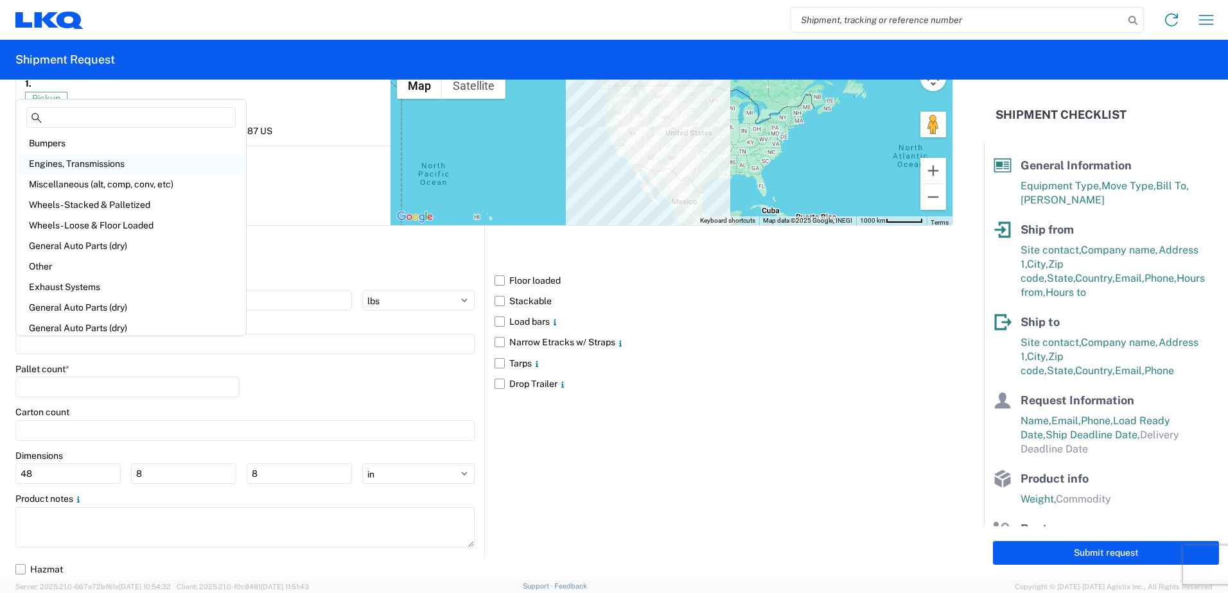
click at [73, 162] on div "Engines, Transmissions" at bounding box center [131, 163] width 225 height 21
type input "Engines, Transmissions"
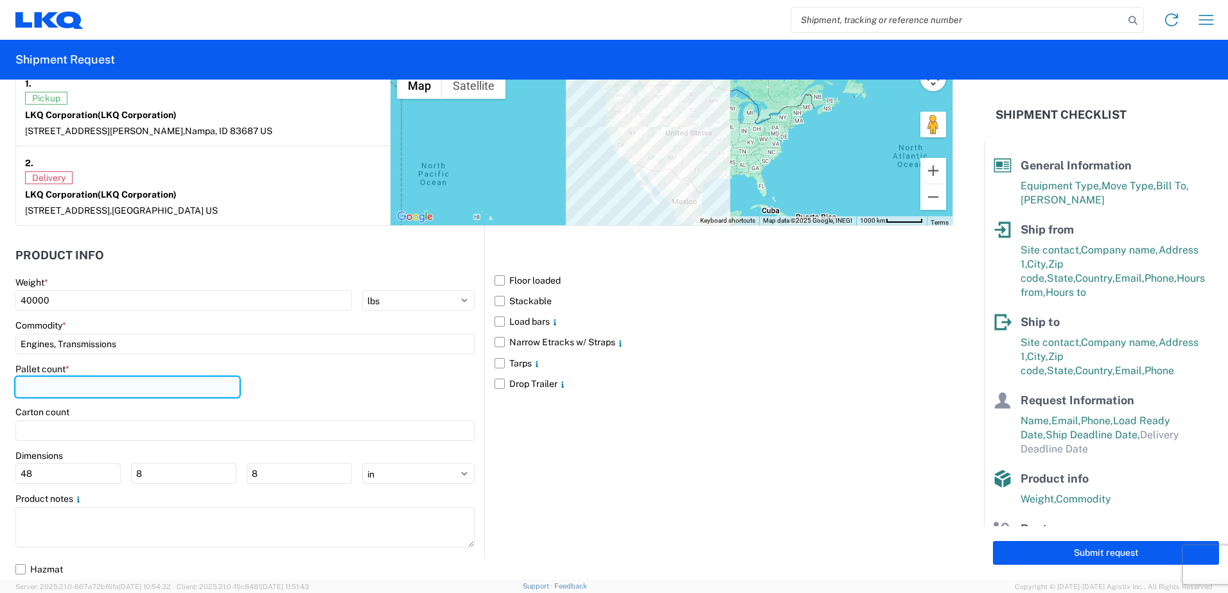
click at [107, 390] on input "number" at bounding box center [127, 387] width 224 height 21
type input "26"
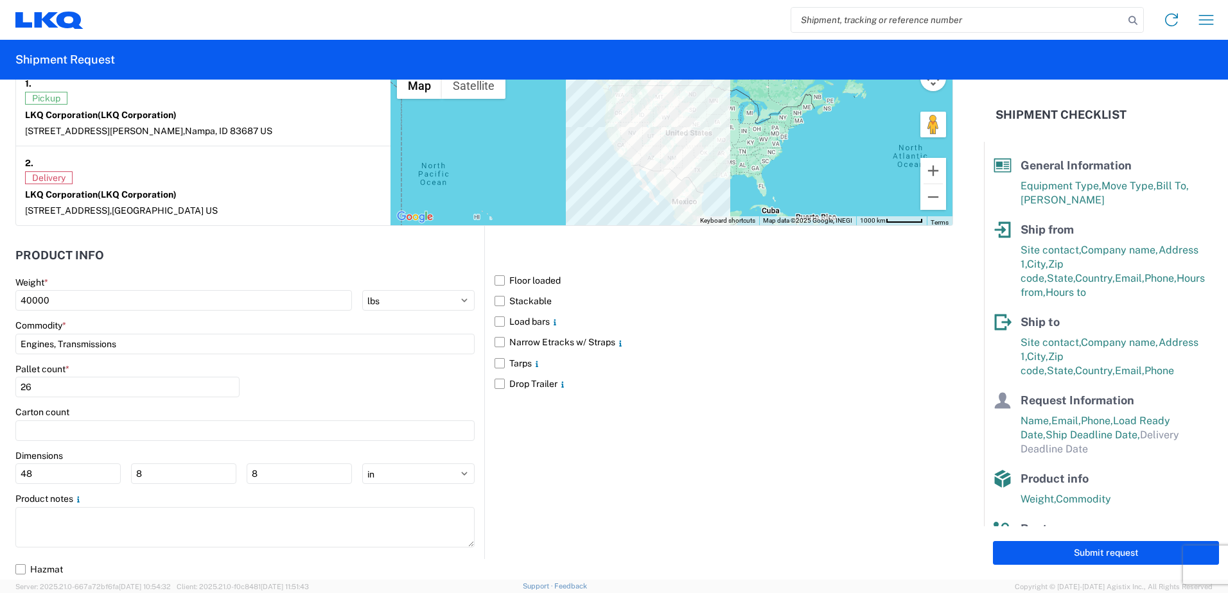
click at [341, 365] on div "Pallet count * 26" at bounding box center [244, 385] width 459 height 44
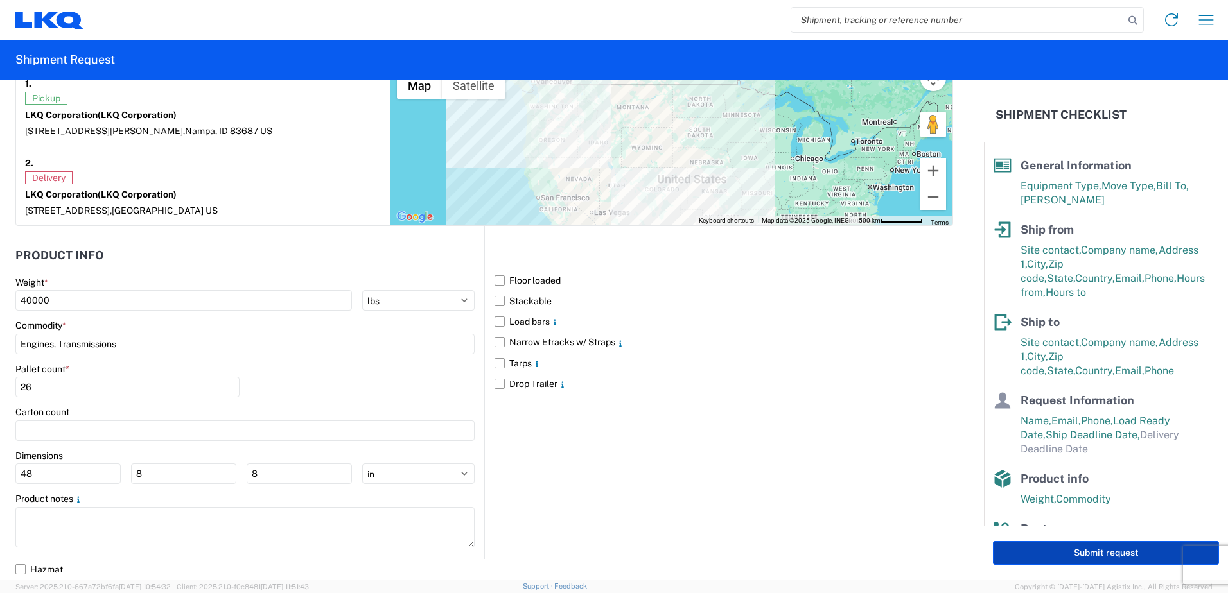
click at [1108, 558] on button "Submit request" at bounding box center [1106, 553] width 226 height 24
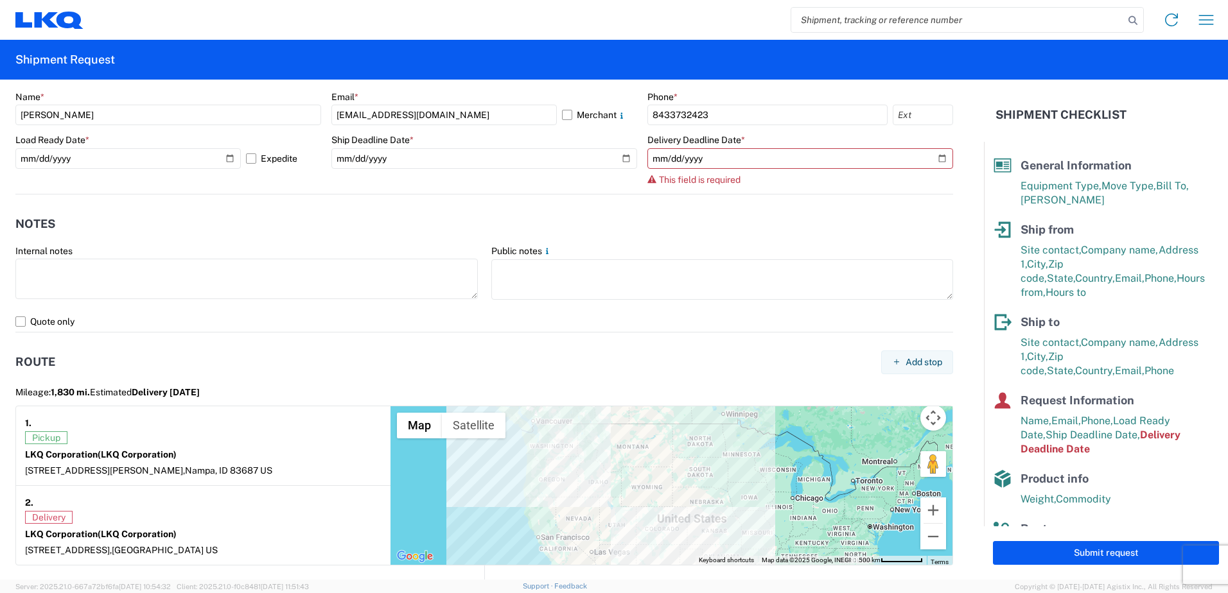
scroll to position [747, 0]
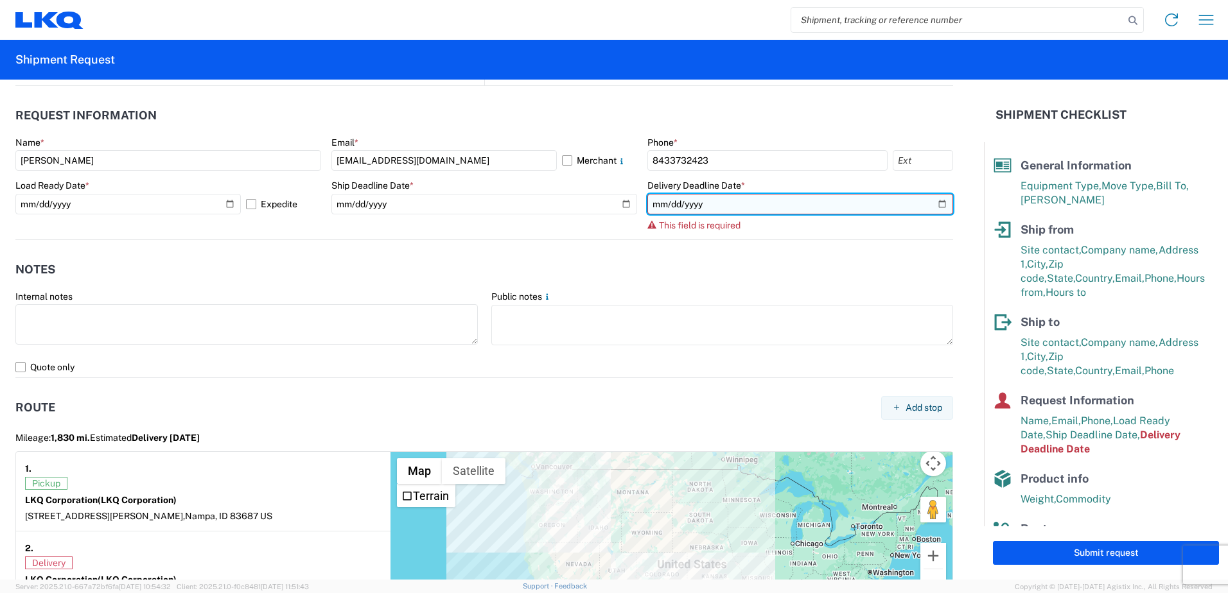
click at [757, 206] on input "date" at bounding box center [800, 204] width 306 height 21
click at [929, 206] on input "date" at bounding box center [800, 204] width 306 height 21
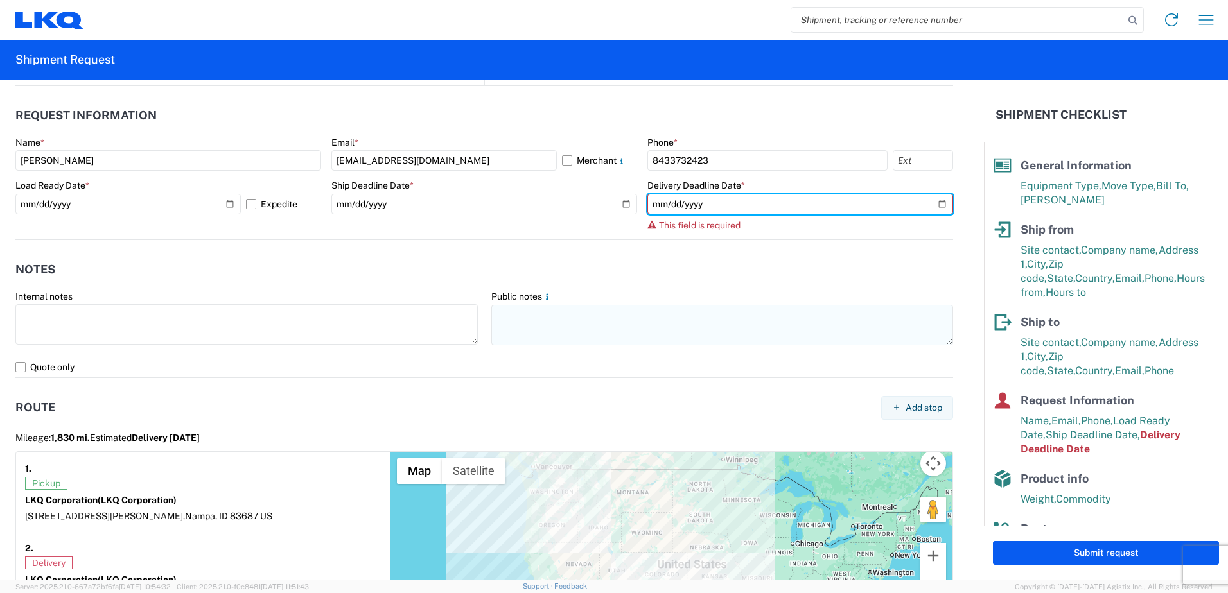
type input "[DATE]"
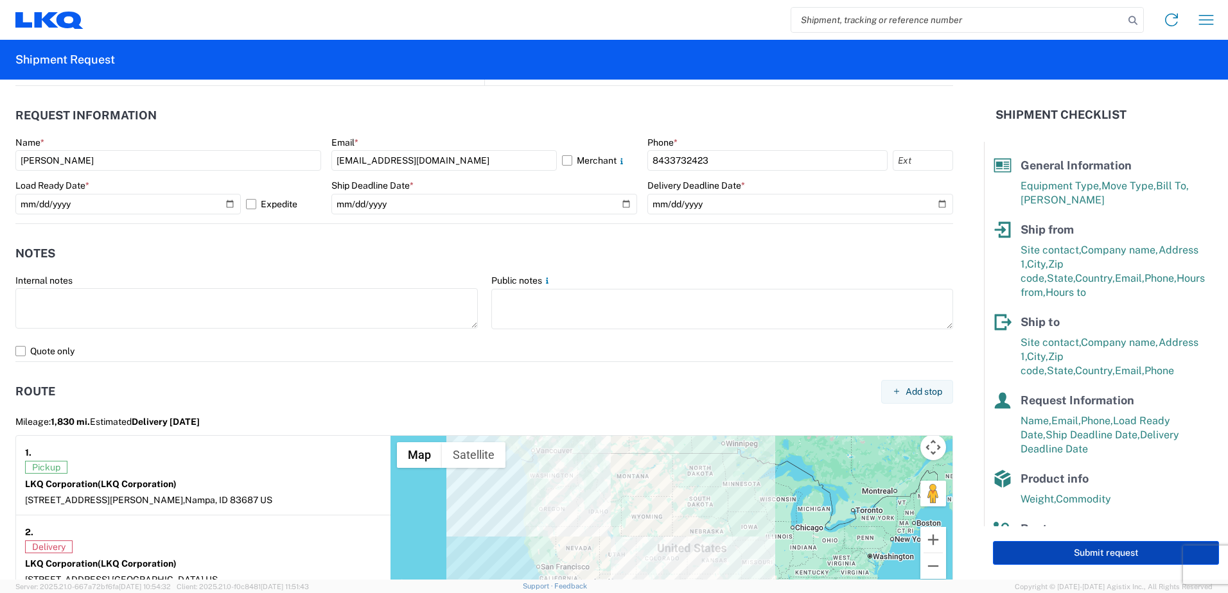
click at [1067, 551] on button "Submit request" at bounding box center [1106, 553] width 226 height 24
